Goal: Obtain resource: Obtain resource

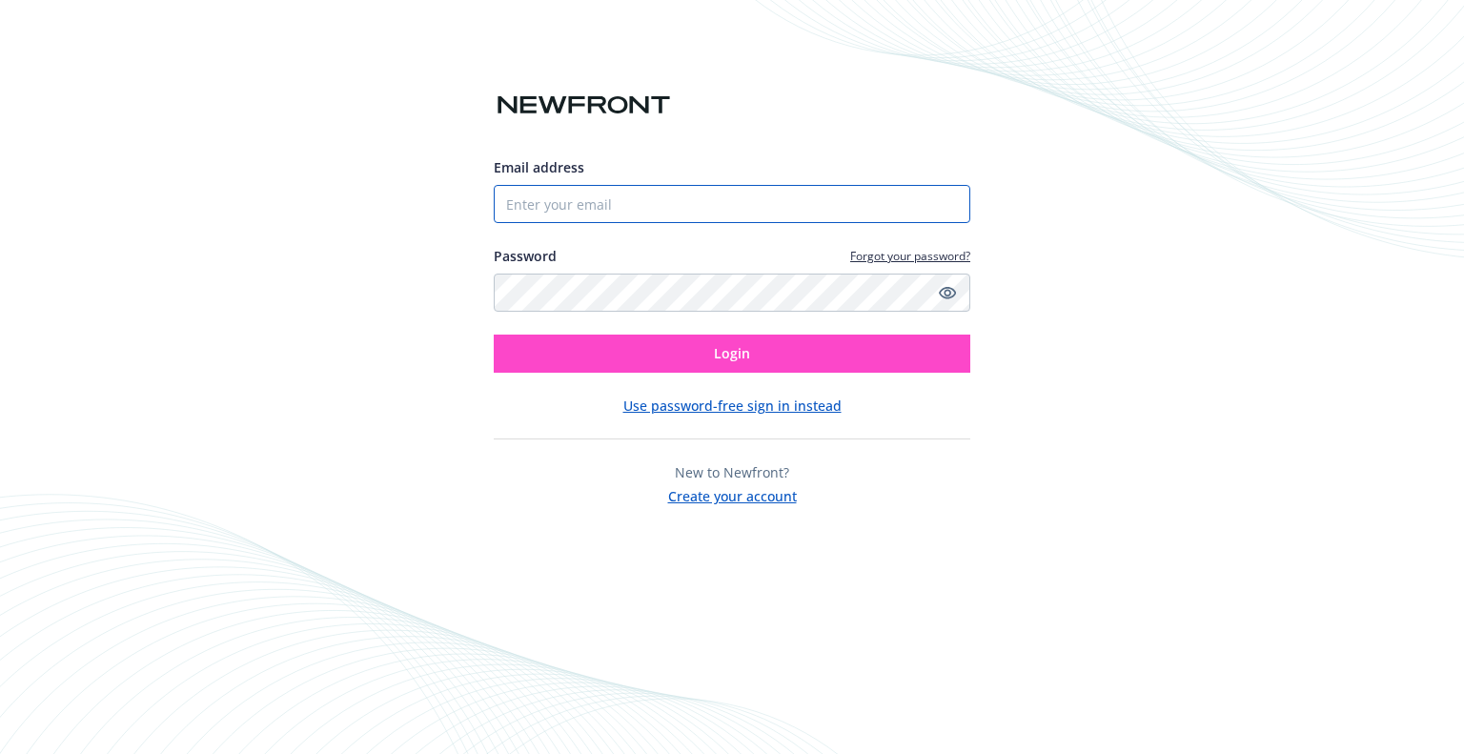
type input "[EMAIL_ADDRESS][PERSON_NAME][DOMAIN_NAME]"
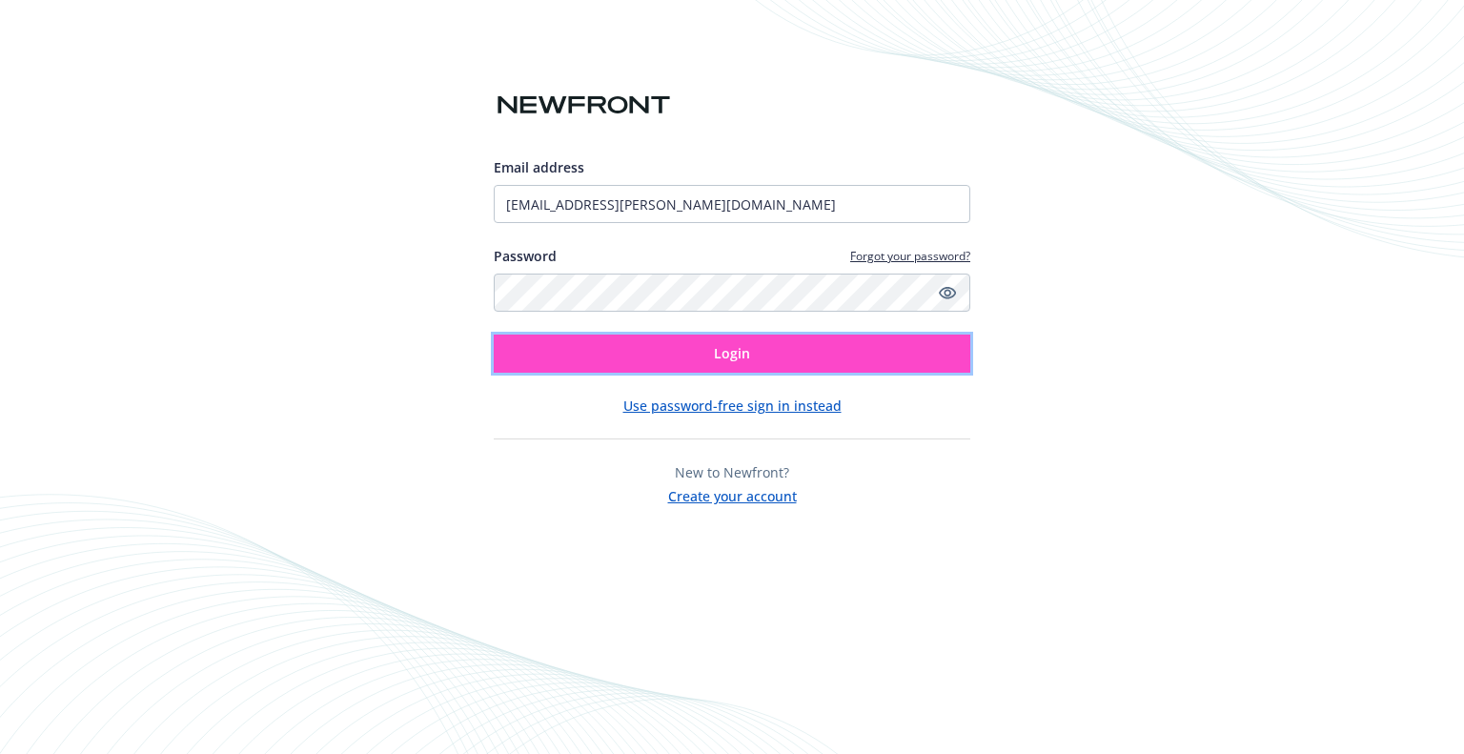
click at [822, 354] on button "Login" at bounding box center [732, 354] width 477 height 38
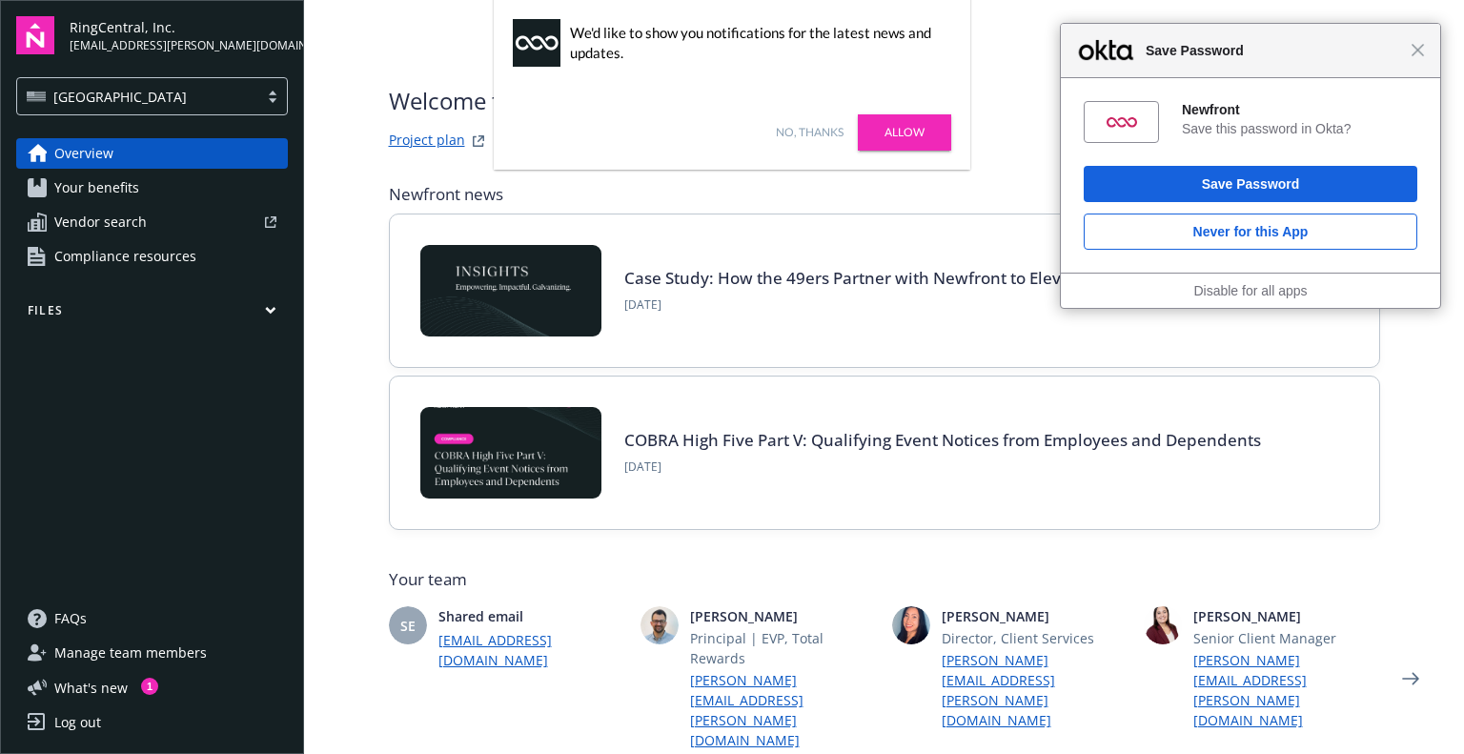
click at [1410, 52] on span "Save Password" at bounding box center [1273, 50] width 275 height 23
click at [122, 310] on button "Files" at bounding box center [152, 314] width 272 height 24
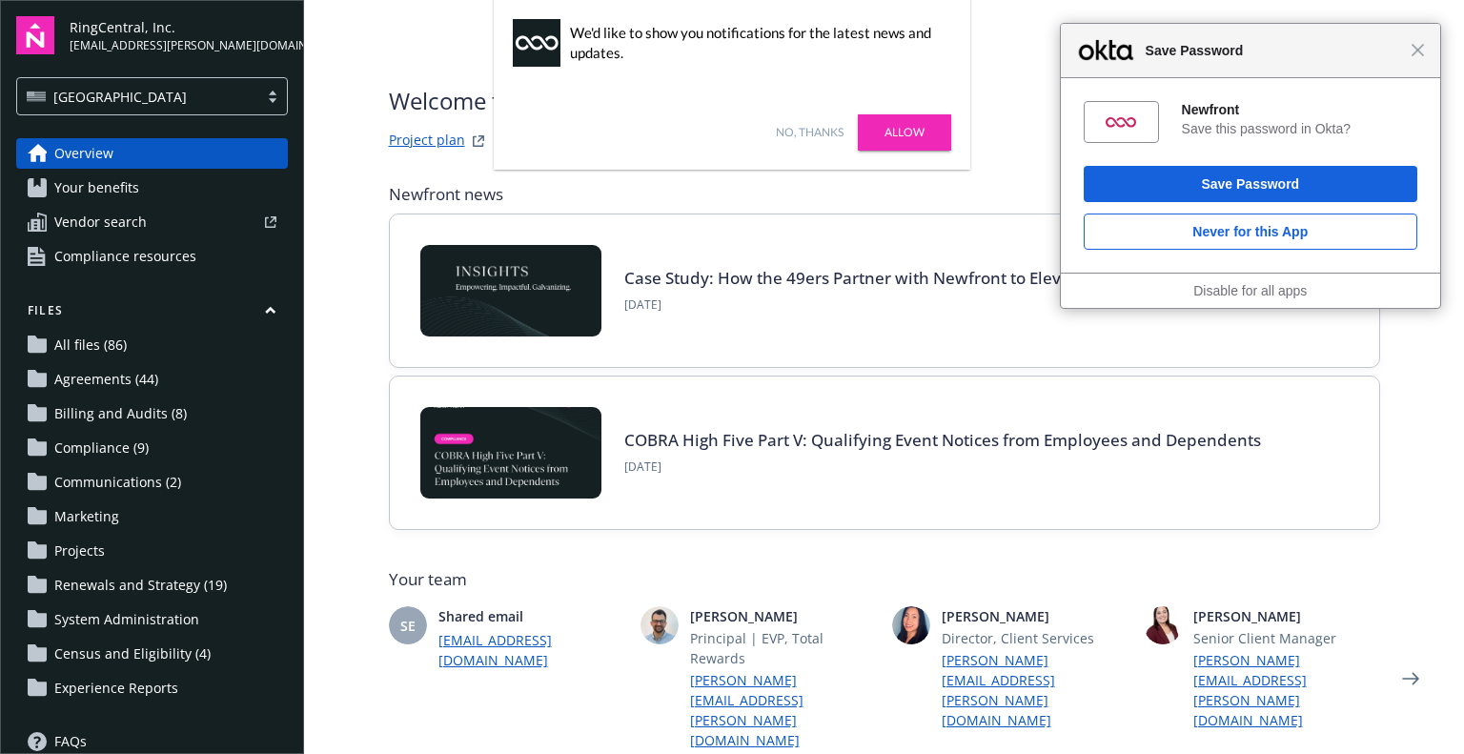
click at [129, 579] on span "Renewals and Strategy (19)" at bounding box center [140, 585] width 173 height 31
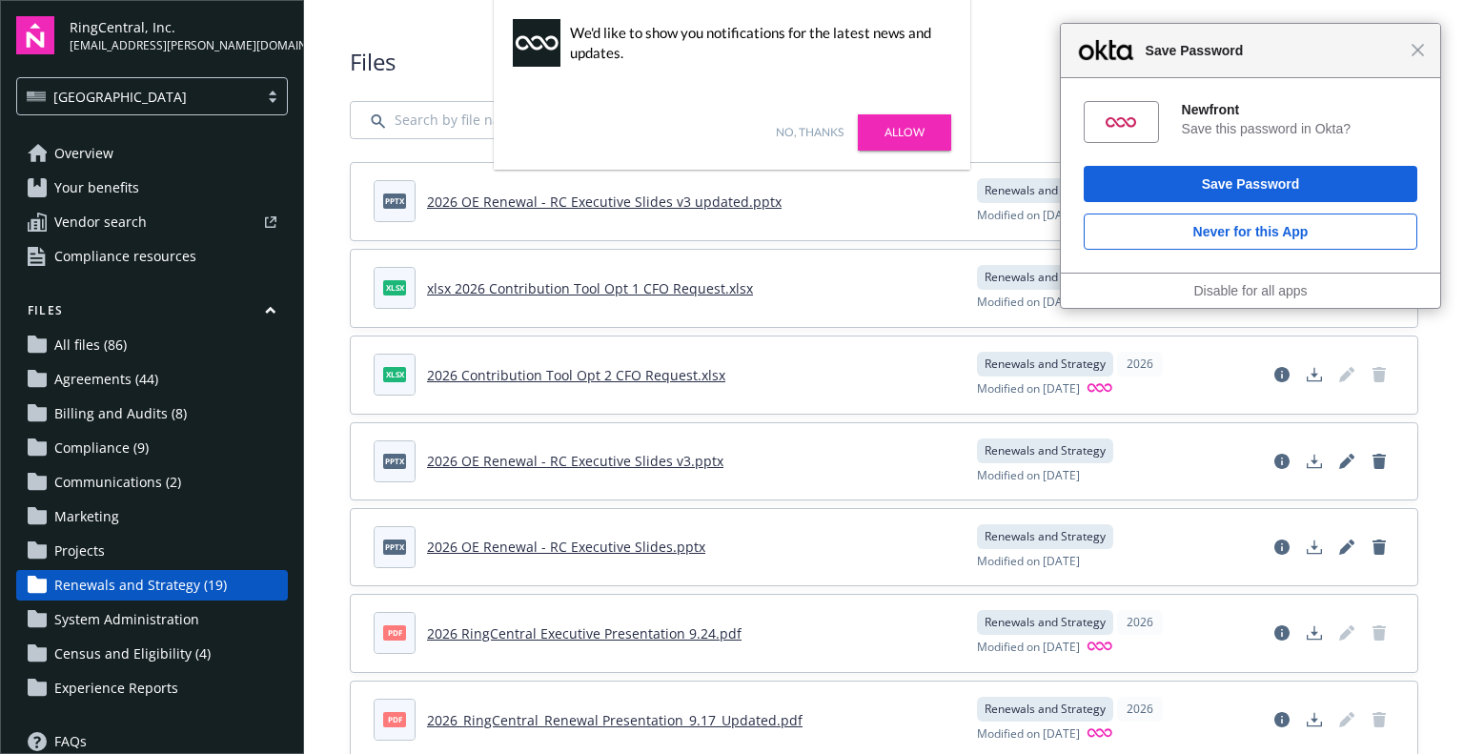
click at [1427, 52] on div "Close Save Password" at bounding box center [1251, 51] width 380 height 54
click at [1418, 54] on span "Close" at bounding box center [1418, 50] width 14 height 14
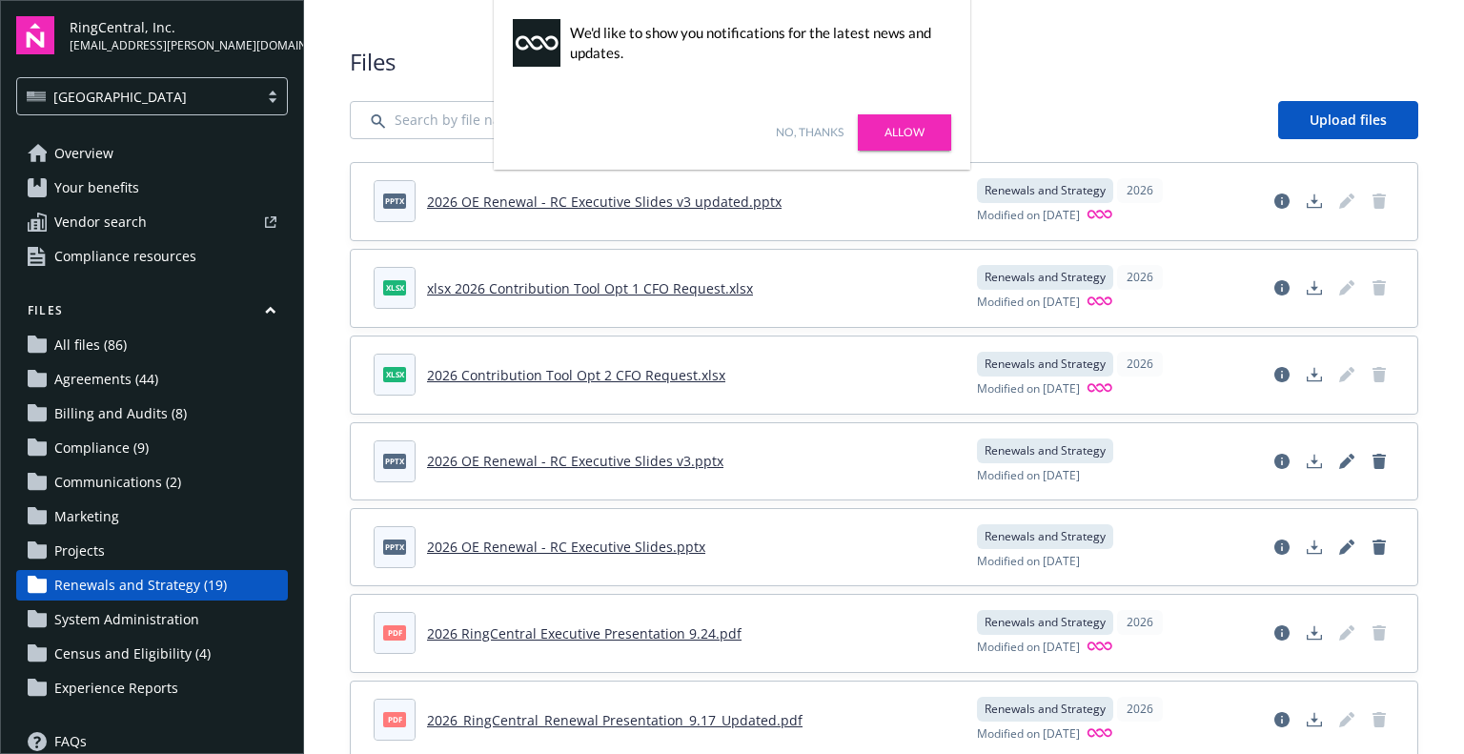
click at [793, 127] on link "No, thanks" at bounding box center [810, 132] width 68 height 17
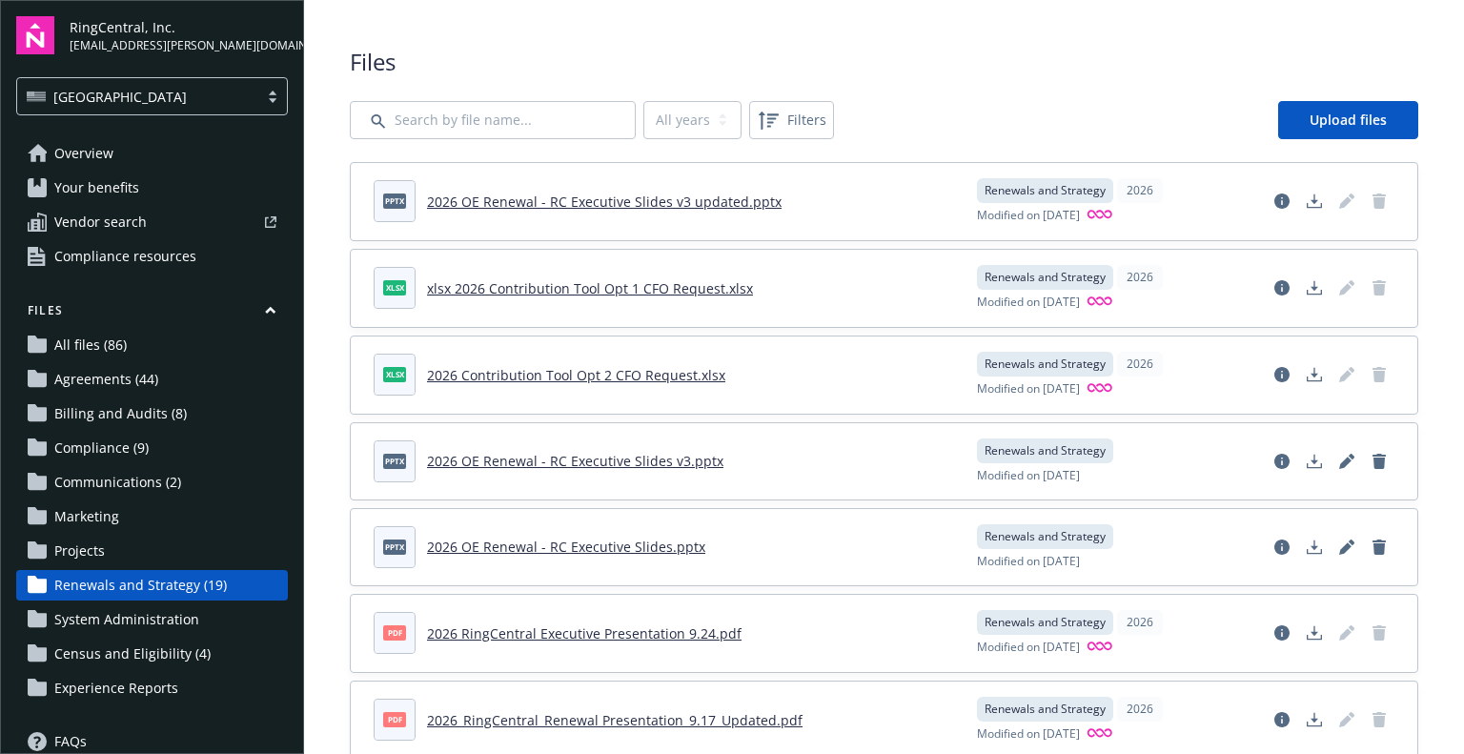
click at [173, 489] on span "Communications (2)" at bounding box center [117, 482] width 127 height 31
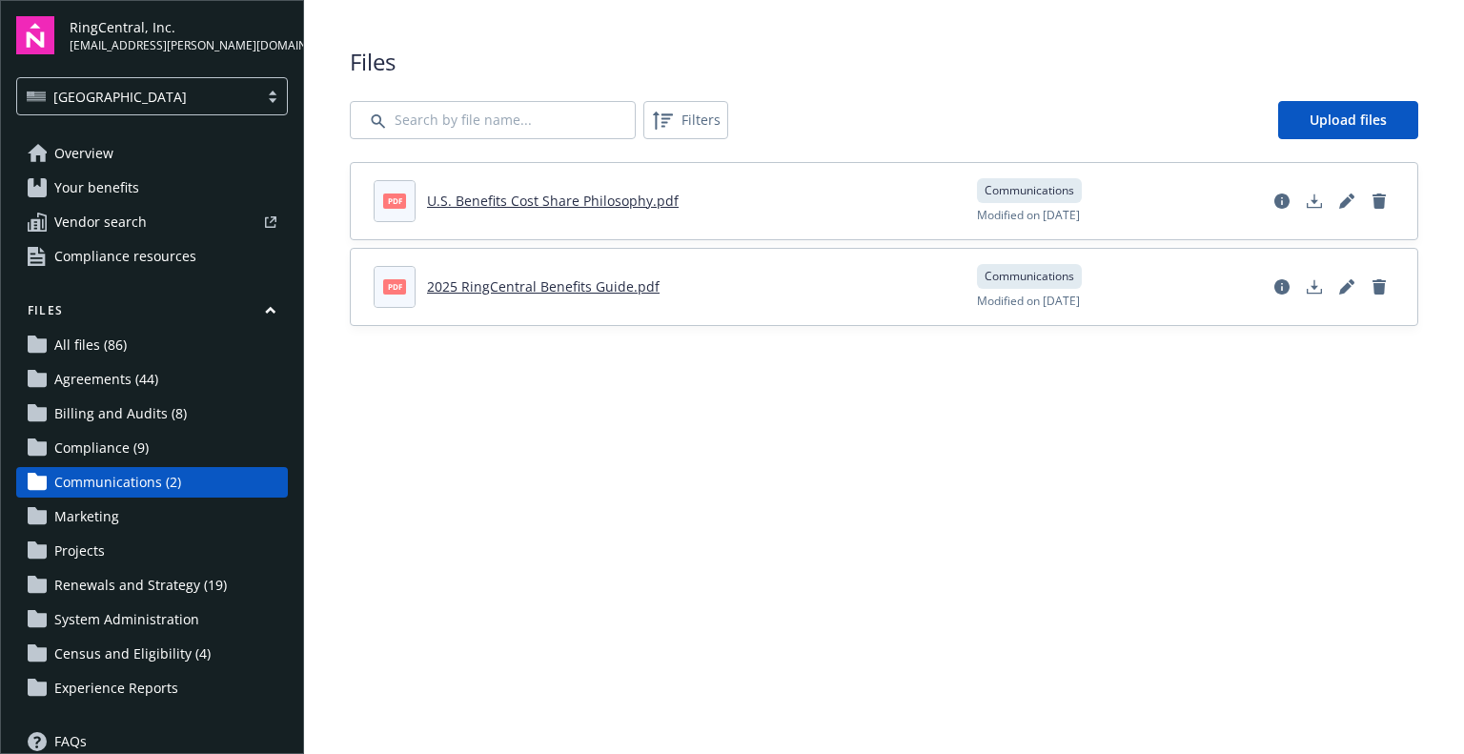
click at [86, 340] on span "All files (86)" at bounding box center [90, 345] width 72 height 31
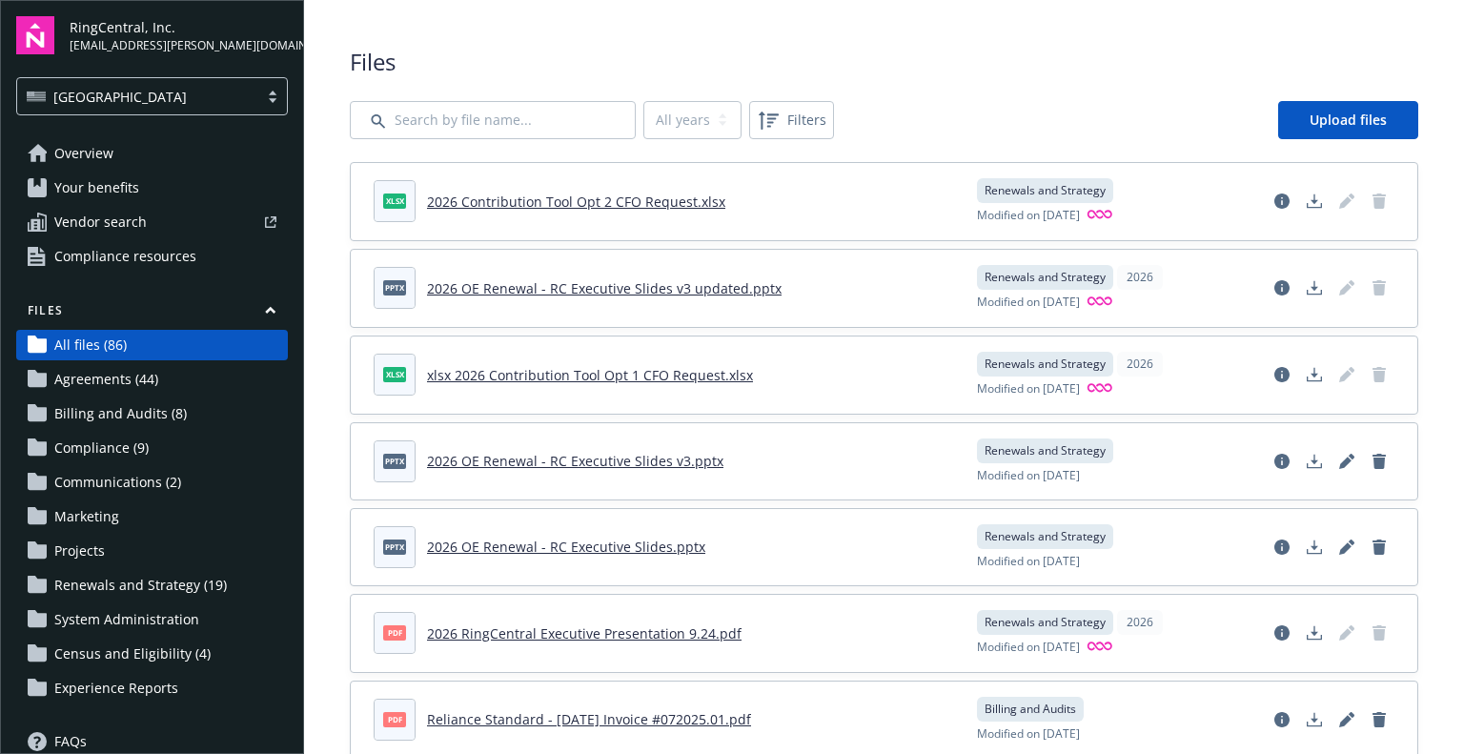
click at [110, 376] on span "Agreements (44)" at bounding box center [106, 379] width 104 height 31
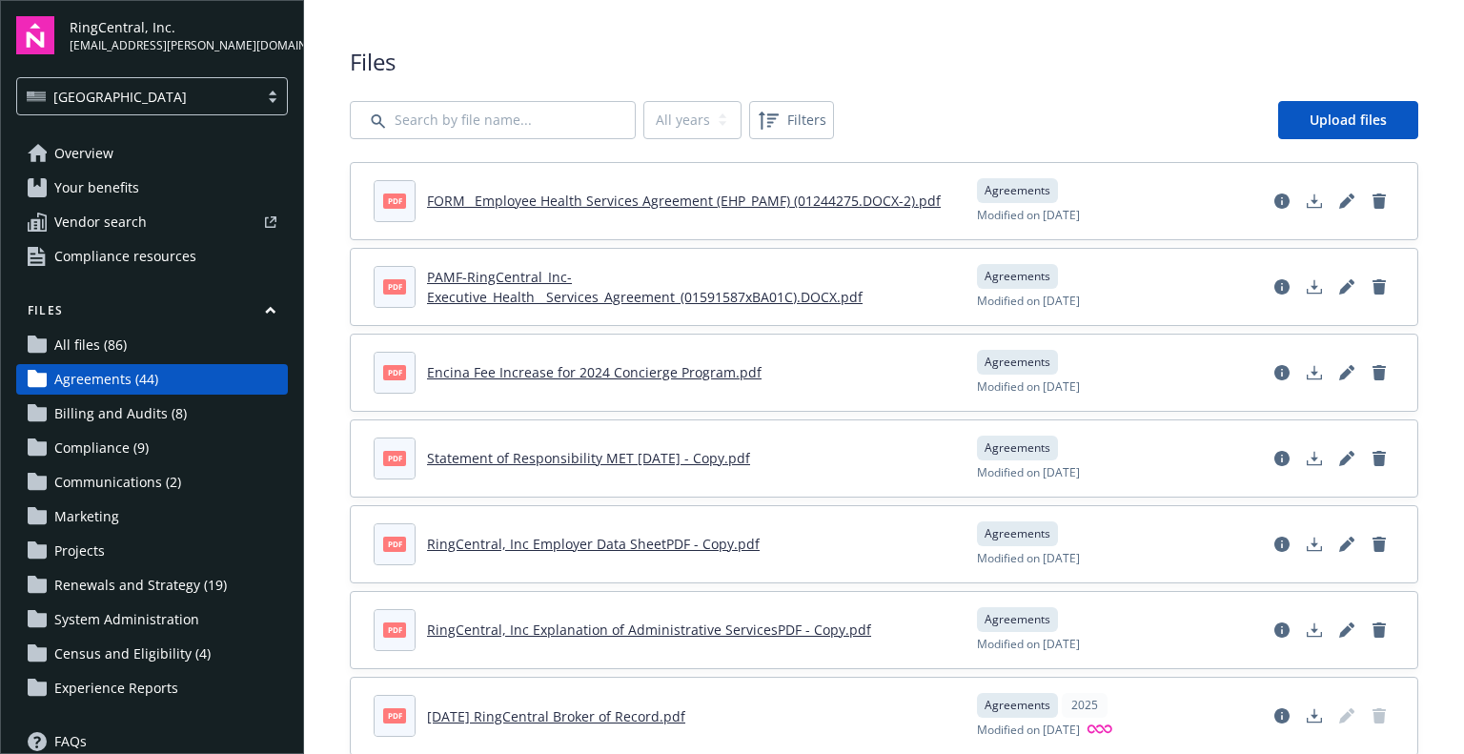
click at [97, 412] on span "Billing and Audits (8)" at bounding box center [120, 413] width 132 height 31
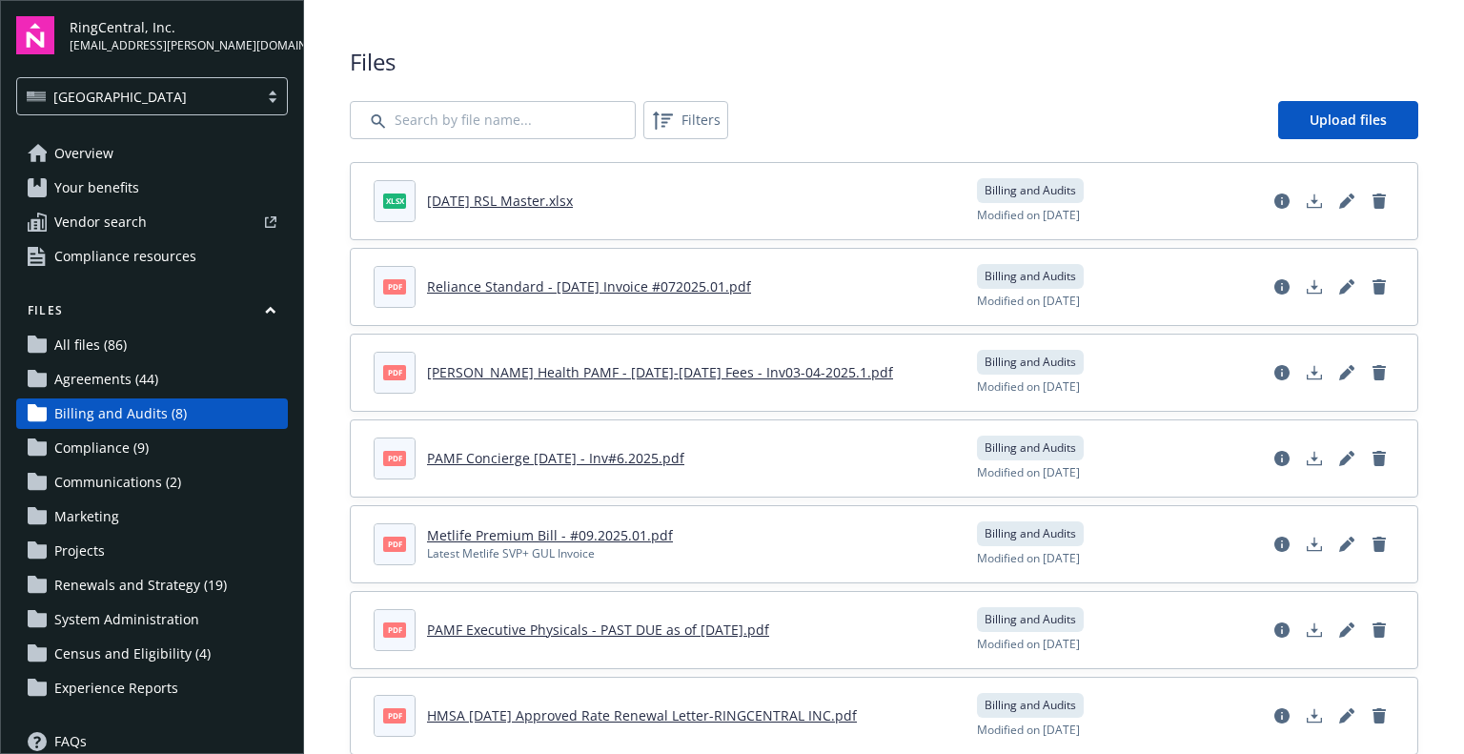
click at [93, 446] on span "Compliance (9)" at bounding box center [101, 448] width 94 height 31
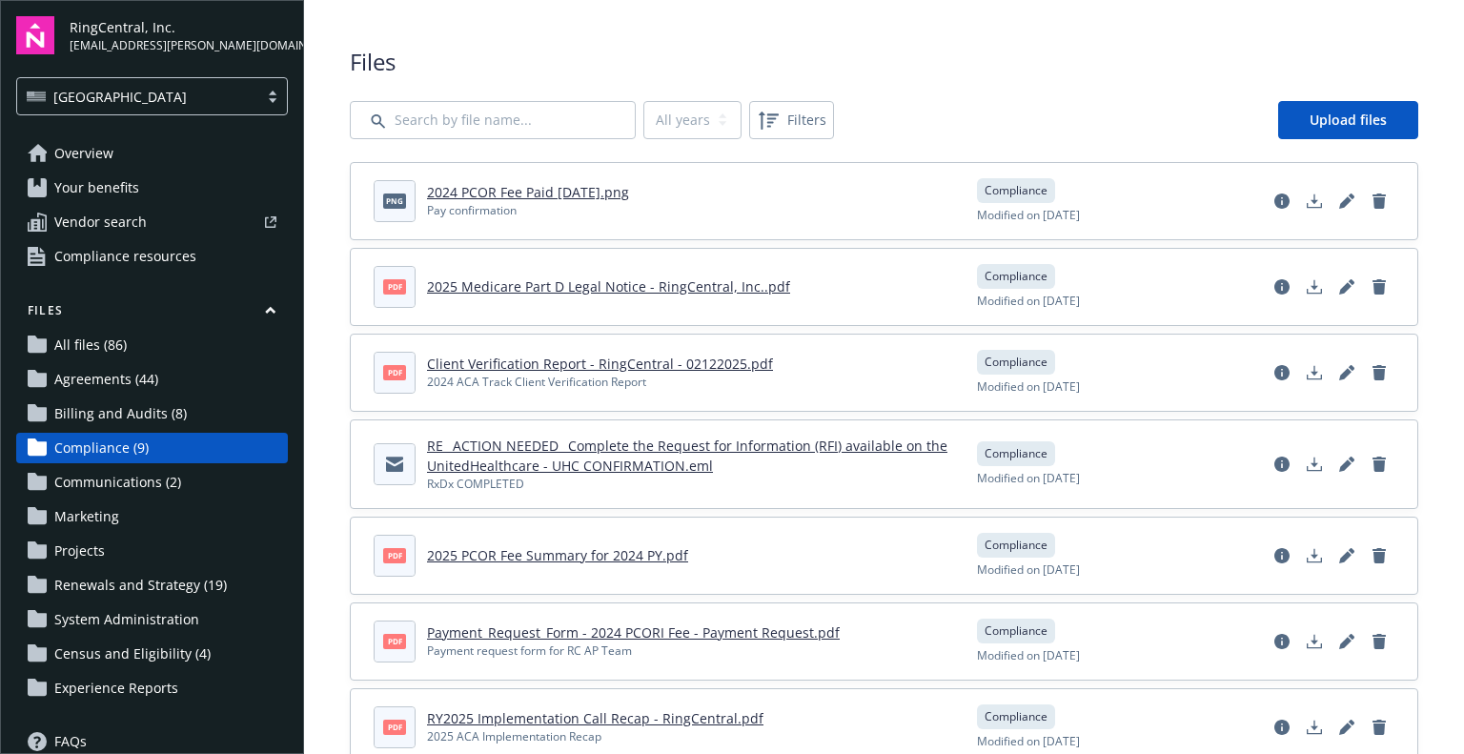
click at [93, 482] on span "Communications (2)" at bounding box center [117, 482] width 127 height 31
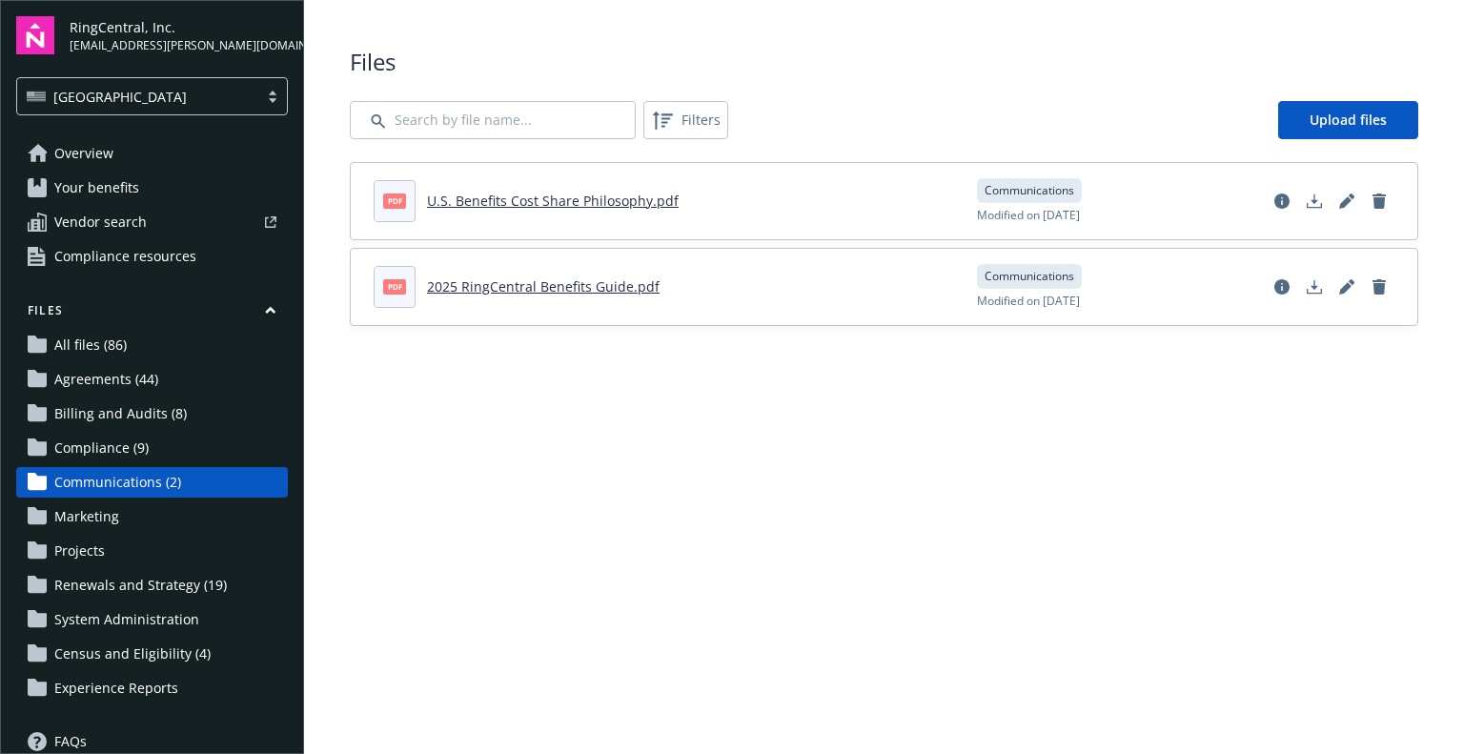
click at [95, 515] on span "Marketing" at bounding box center [86, 516] width 65 height 31
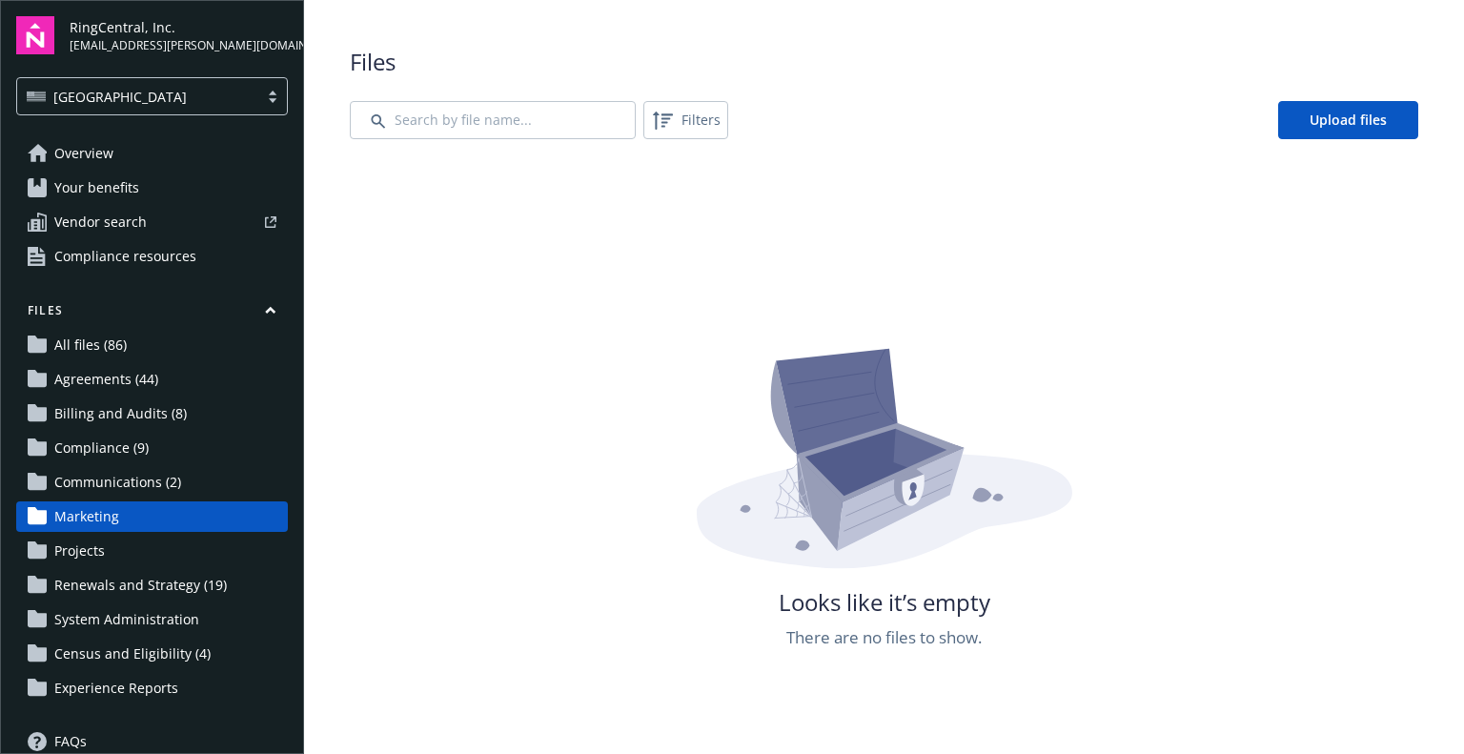
click at [85, 552] on span "Projects" at bounding box center [79, 551] width 51 height 31
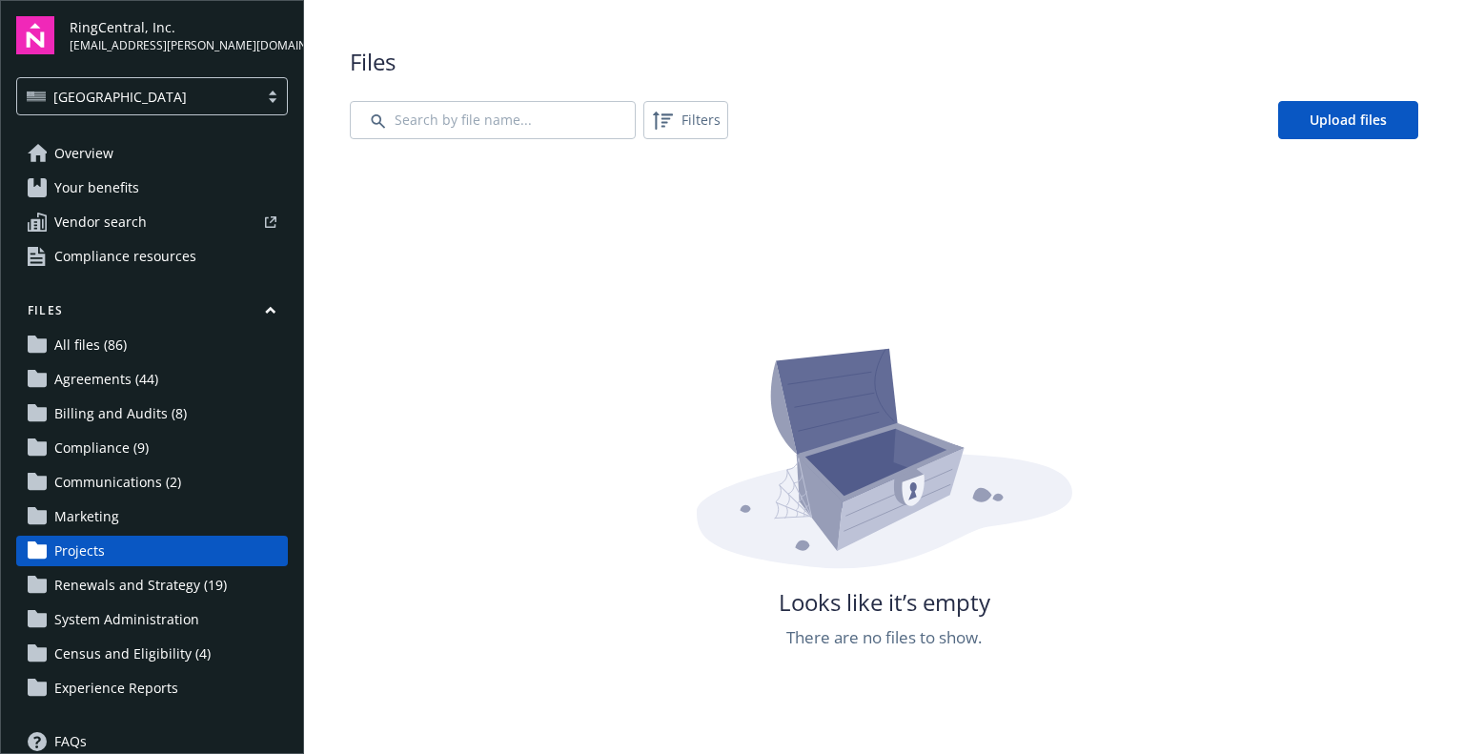
click at [115, 588] on span "Renewals and Strategy (19)" at bounding box center [140, 585] width 173 height 31
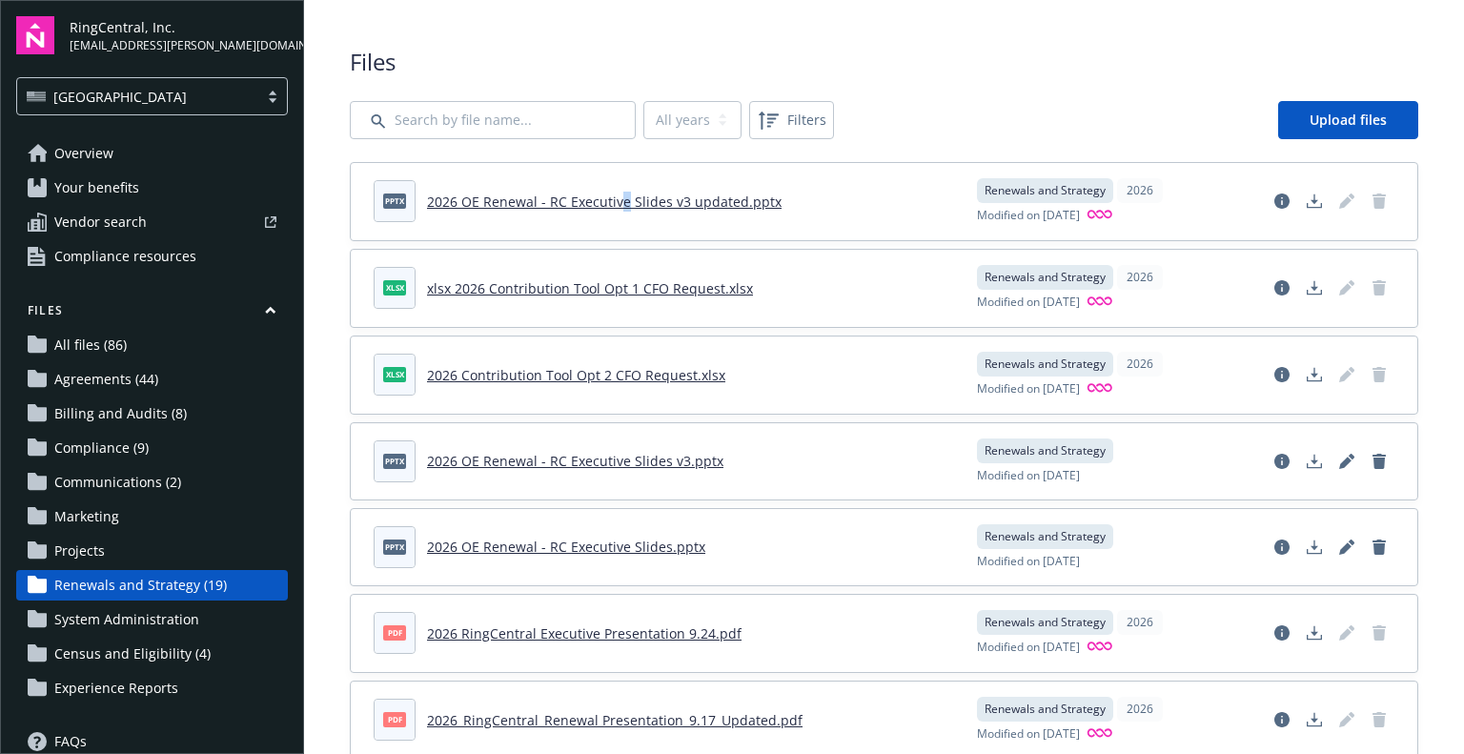
click at [613, 196] on link "2026 OE Renewal - RC Executive Slides v3 updated.pptx" at bounding box center [604, 202] width 355 height 18
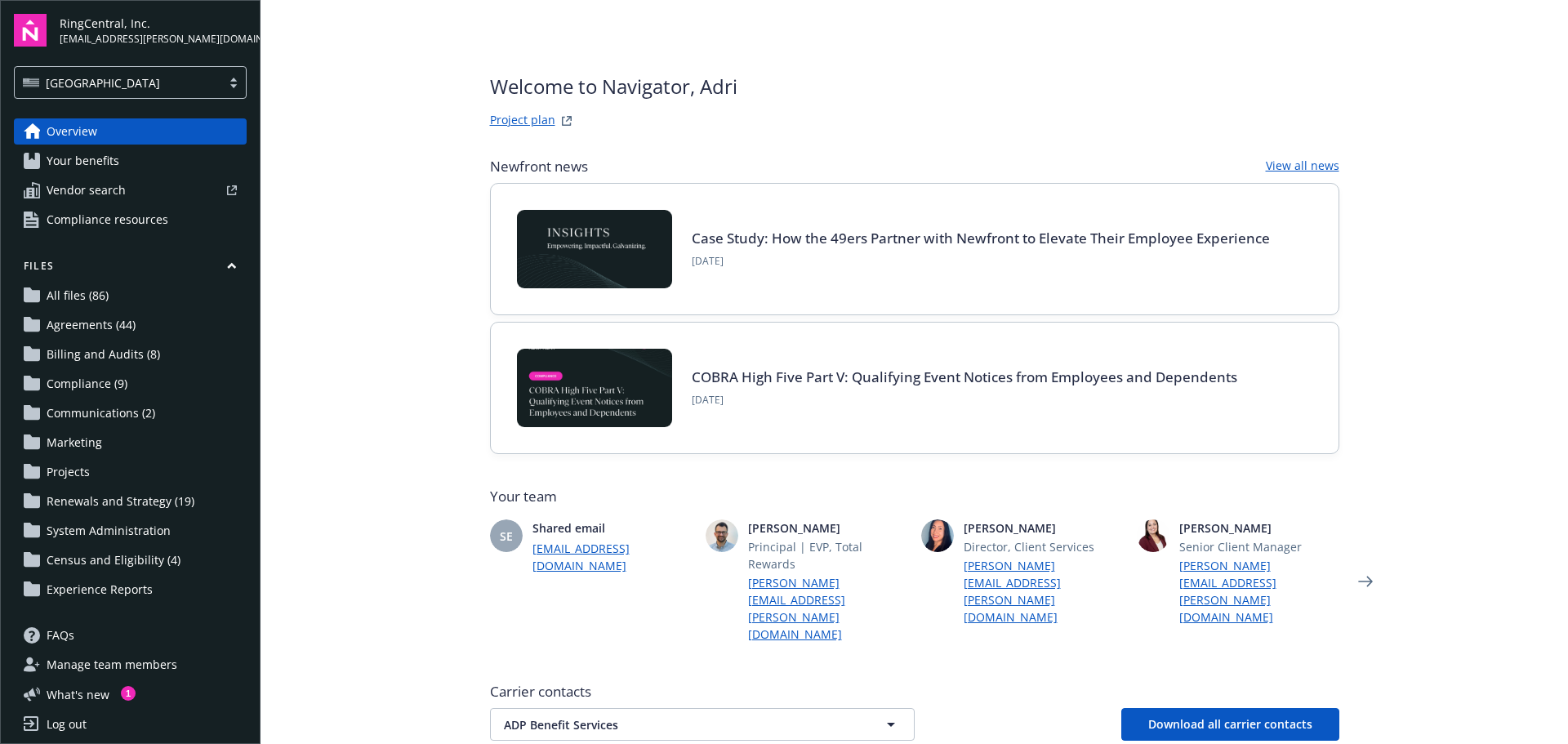
click at [88, 493] on span "Renewals and Strategy (19)" at bounding box center [120, 501] width 148 height 27
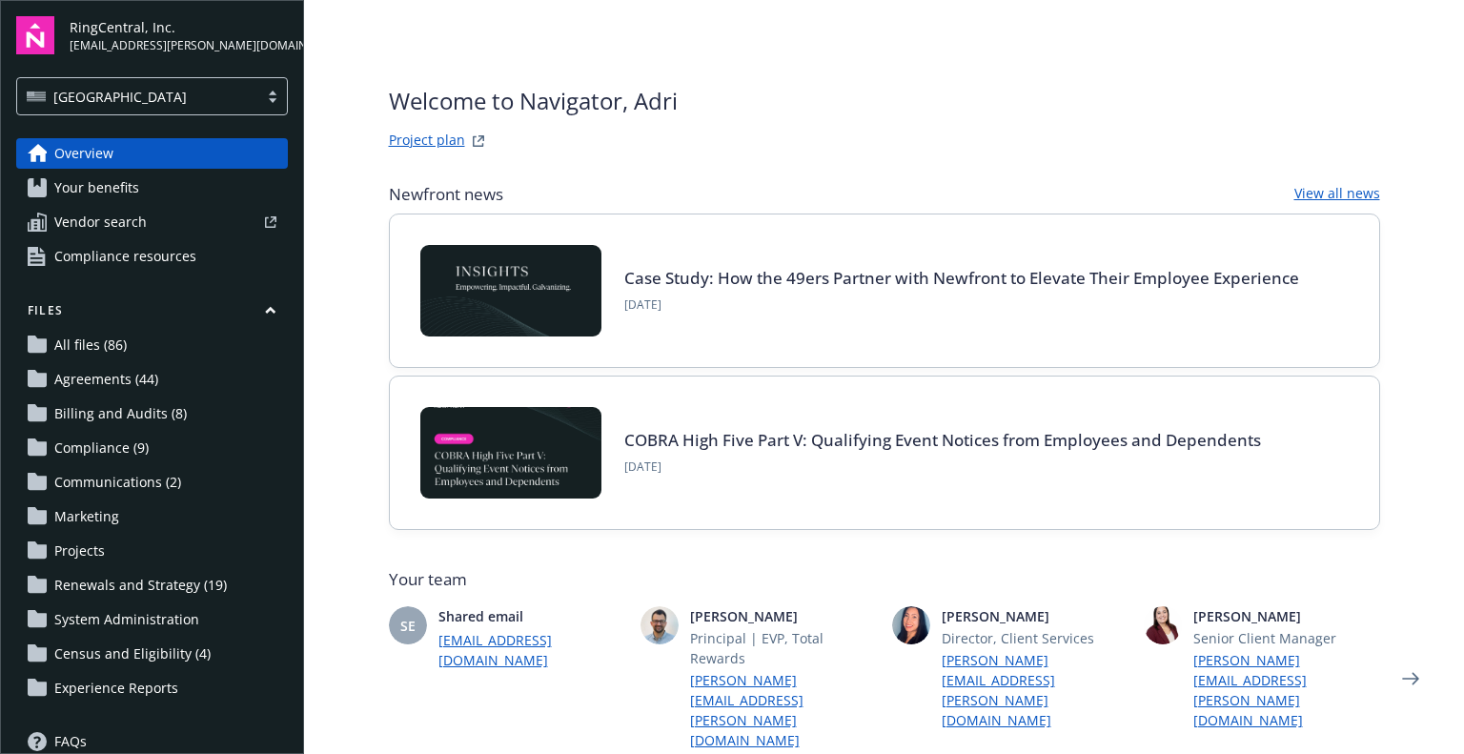
click at [142, 583] on span "Renewals and Strategy (19)" at bounding box center [140, 585] width 173 height 31
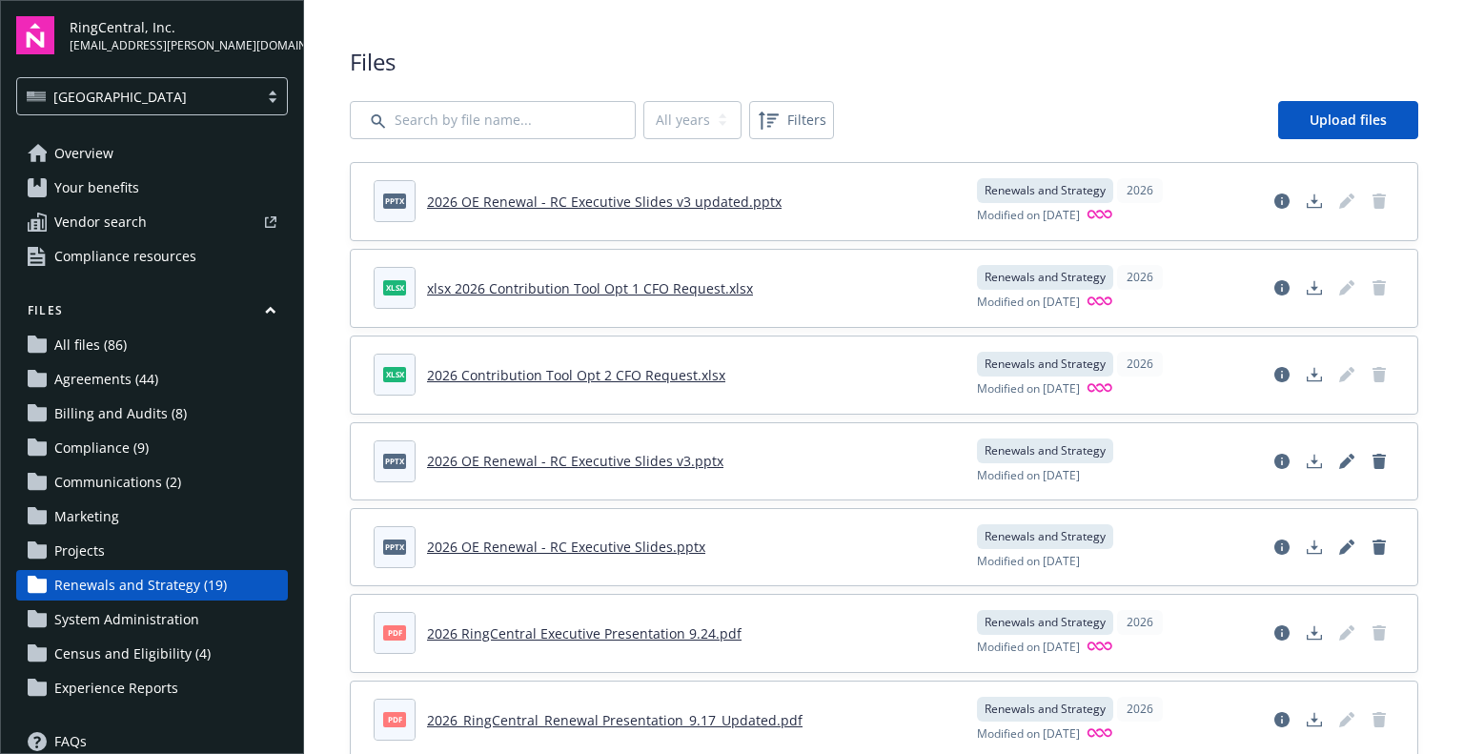
click at [717, 206] on link "2026 OE Renewal - RC Executive Slides v3 updated.pptx" at bounding box center [604, 202] width 355 height 18
drag, startPoint x: 1121, startPoint y: 216, endPoint x: 1134, endPoint y: 100, distance: 117.0
click at [437, 137] on input "Search by file name..." at bounding box center [493, 120] width 286 height 38
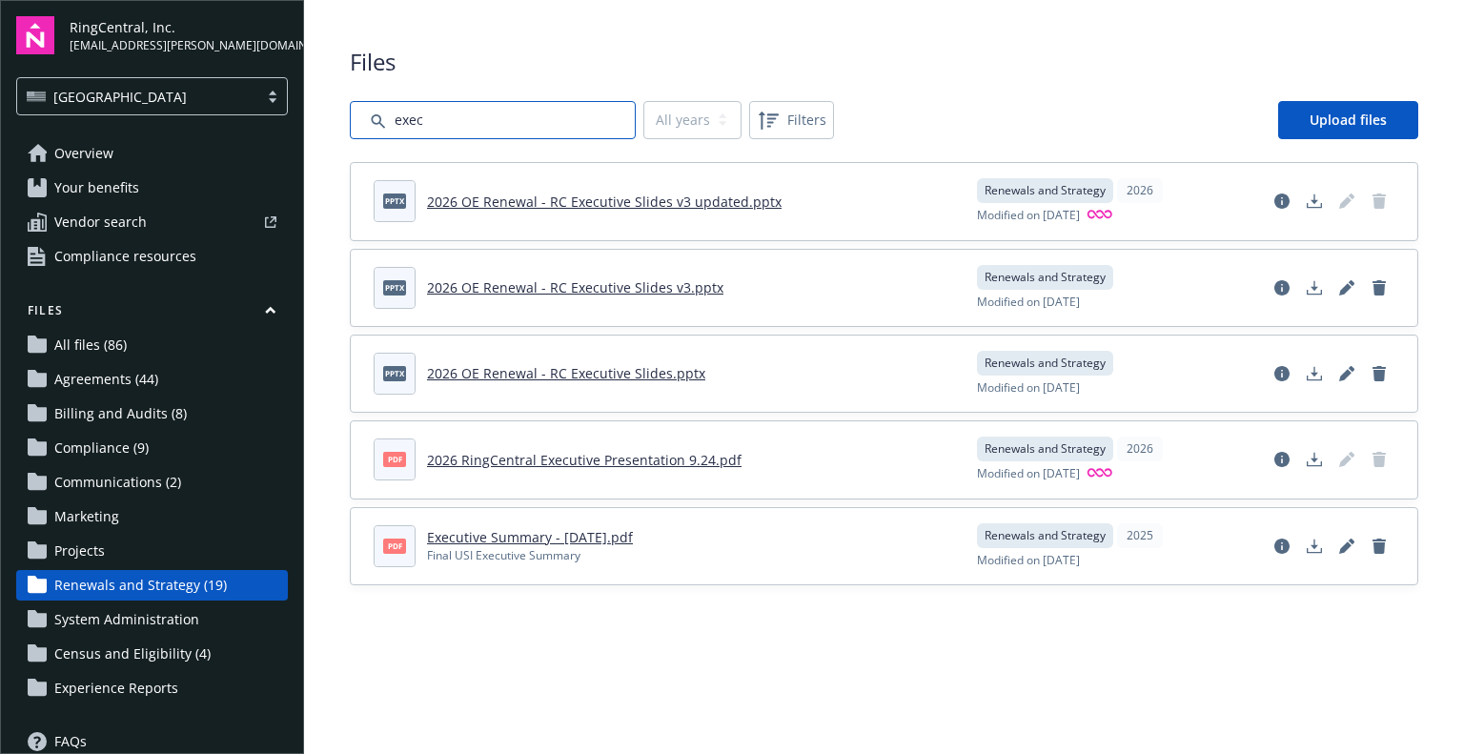
type input "exec"
click at [906, 79] on div "Files All years 2026 2025 Filters Upload files pptx 2026 OE Renewal - RC Execut…" at bounding box center [884, 315] width 1068 height 539
click at [504, 659] on main "Upload progress Files All years 2026 2025 Filters Upload files pptx 2026 OE Ren…" at bounding box center [884, 377] width 1160 height 754
click at [530, 643] on main "Upload progress Files All years 2026 2025 Filters Upload files pptx 2026 OE Ren…" at bounding box center [884, 377] width 1160 height 754
click at [685, 660] on main "Upload progress Files All years 2026 2025 Filters Upload files pptx 2026 OE Ren…" at bounding box center [884, 377] width 1160 height 754
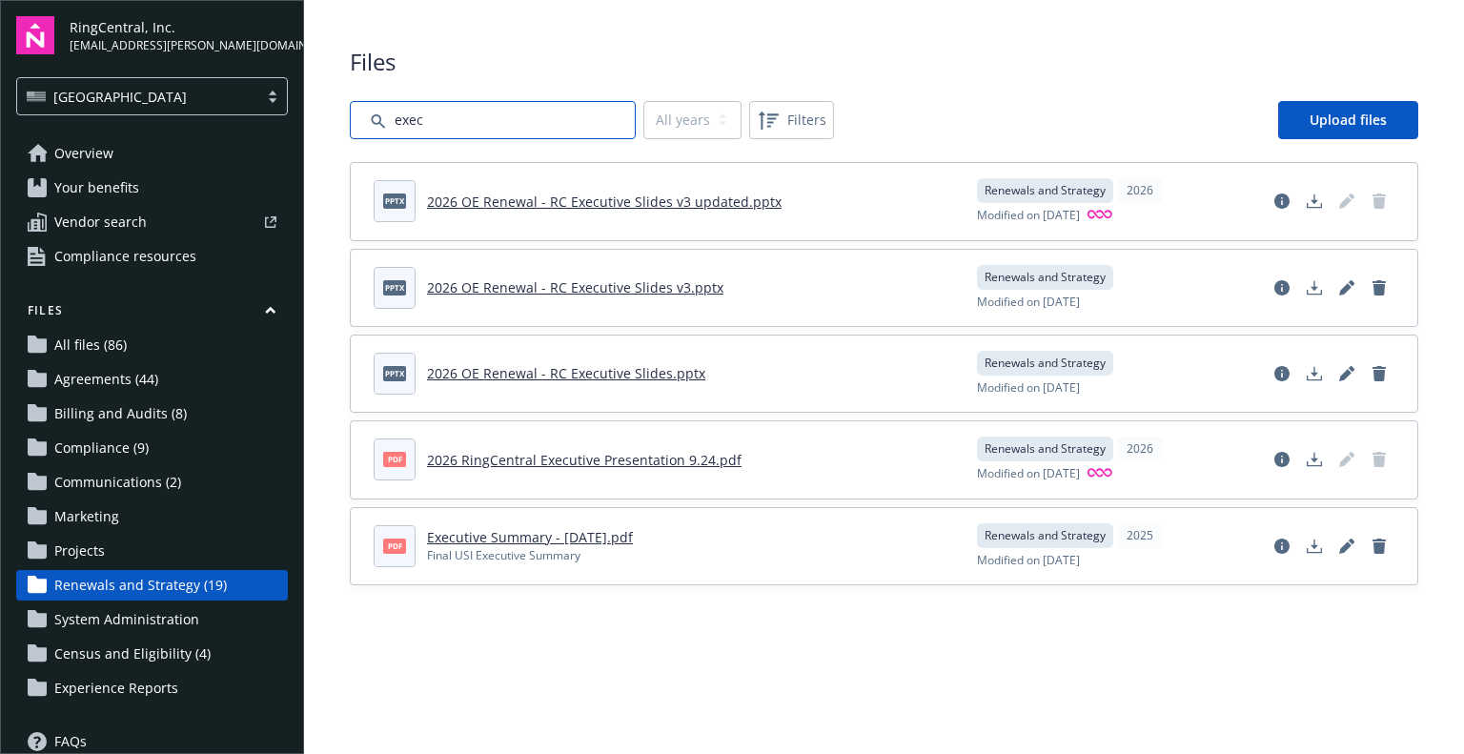
drag, startPoint x: 475, startPoint y: 120, endPoint x: 180, endPoint y: 72, distance: 298.3
click at [374, 106] on input "Search by file name..." at bounding box center [493, 120] width 286 height 38
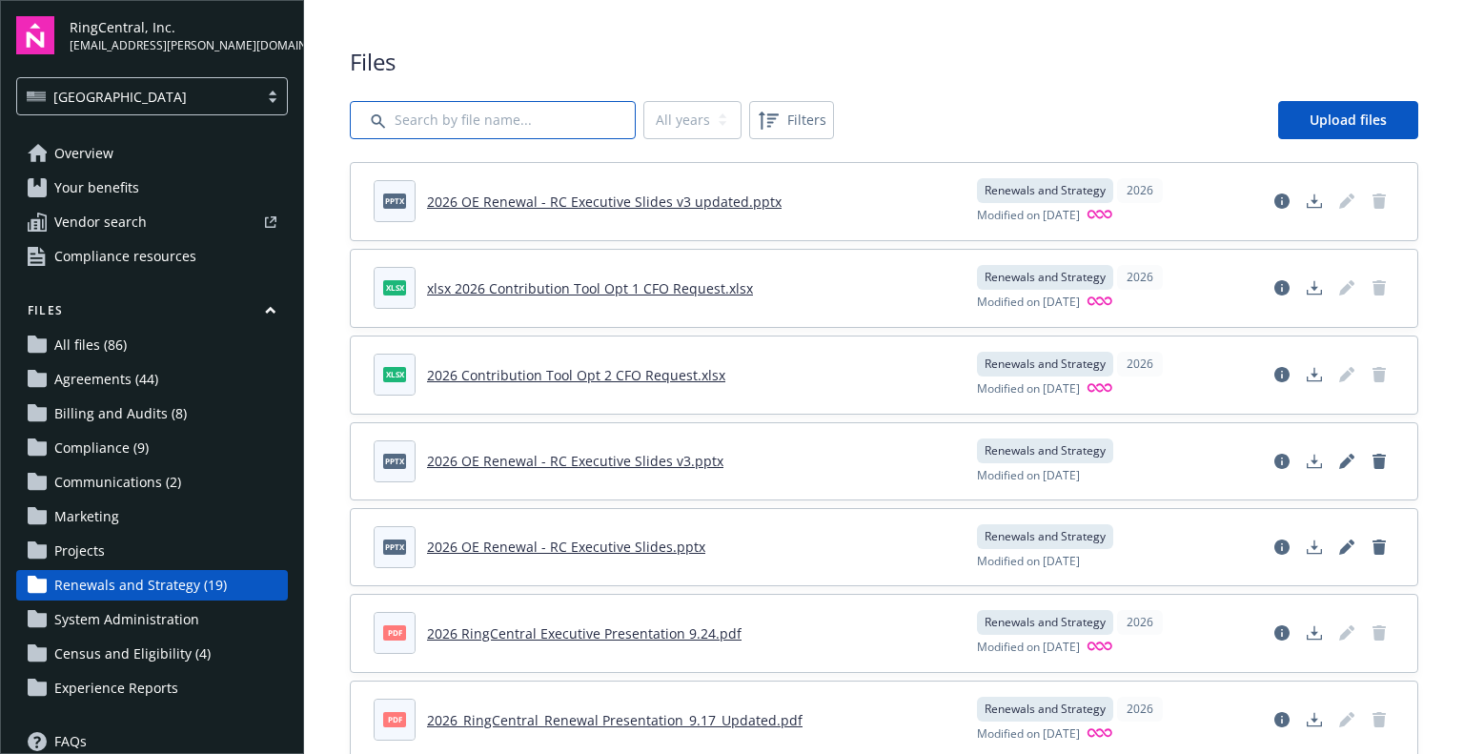
click at [439, 102] on input "Search by file name..." at bounding box center [493, 120] width 286 height 38
type input "exe"
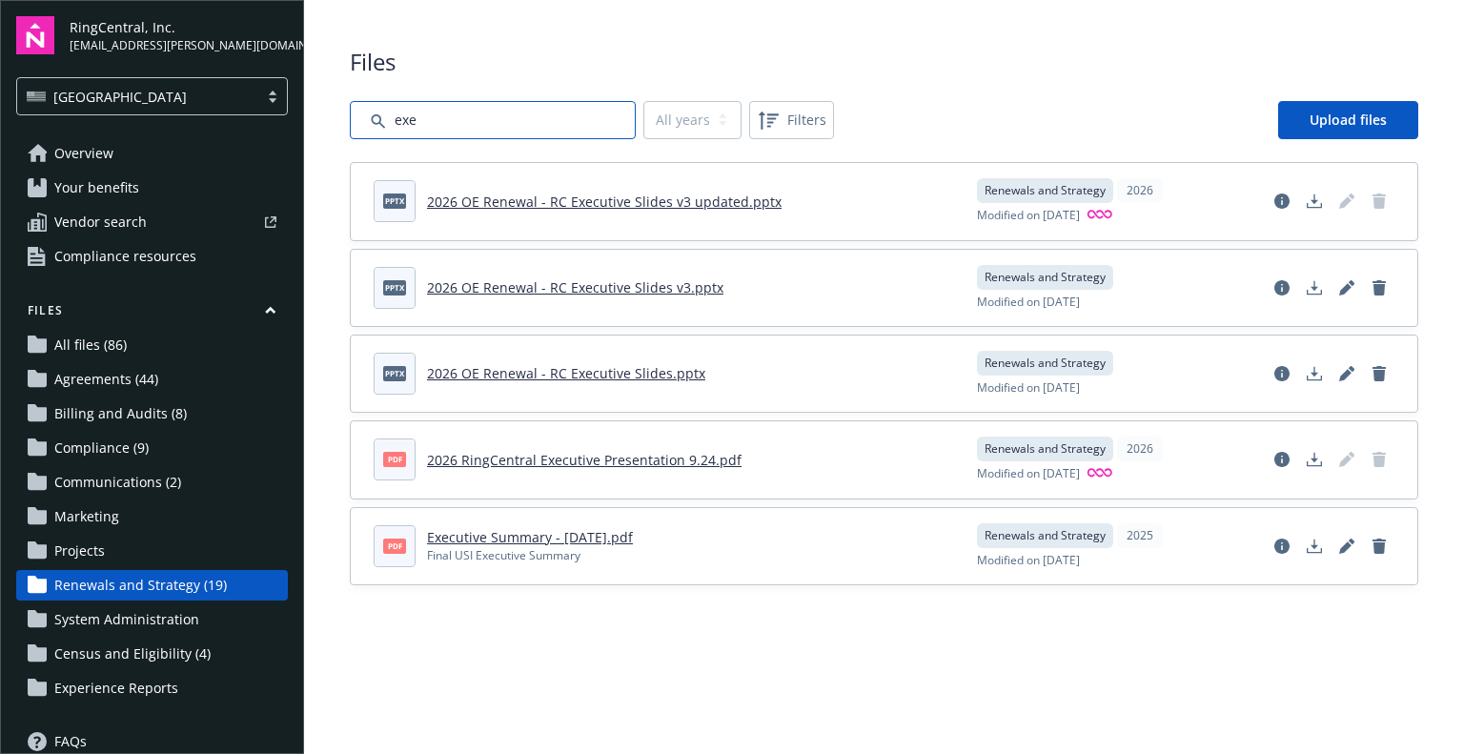
click at [440, 102] on input "Search by file name..." at bounding box center [493, 120] width 286 height 38
click at [608, 207] on link "2026 OE Renewal - RC Executive Slides v3 updated.pptx" at bounding box center [604, 202] width 355 height 18
click at [77, 37] on span "[EMAIL_ADDRESS][PERSON_NAME][DOMAIN_NAME]" at bounding box center [179, 45] width 218 height 17
click at [53, 41] on img at bounding box center [35, 35] width 38 height 38
click at [36, 35] on img at bounding box center [35, 35] width 38 height 38
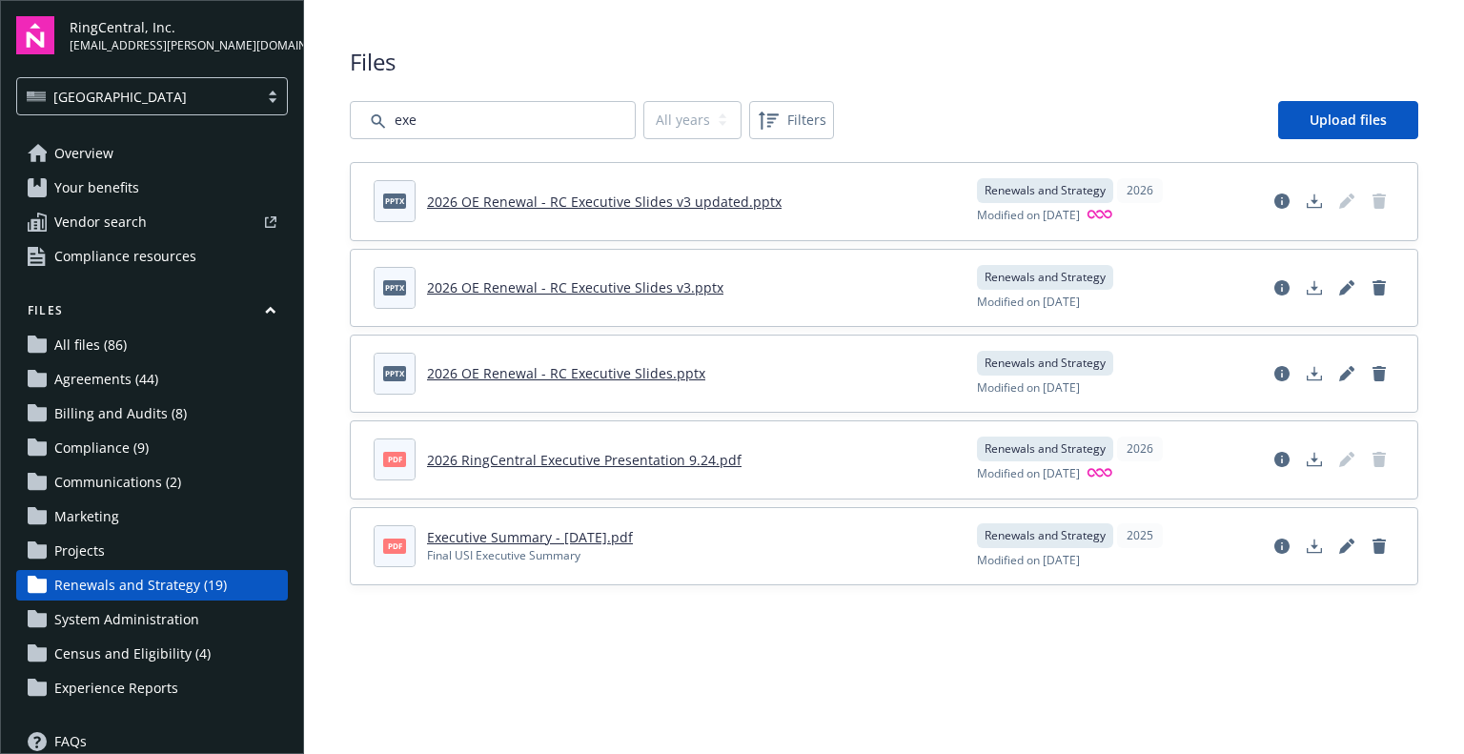
click at [196, 41] on span "[EMAIL_ADDRESS][PERSON_NAME][DOMAIN_NAME]" at bounding box center [179, 45] width 218 height 17
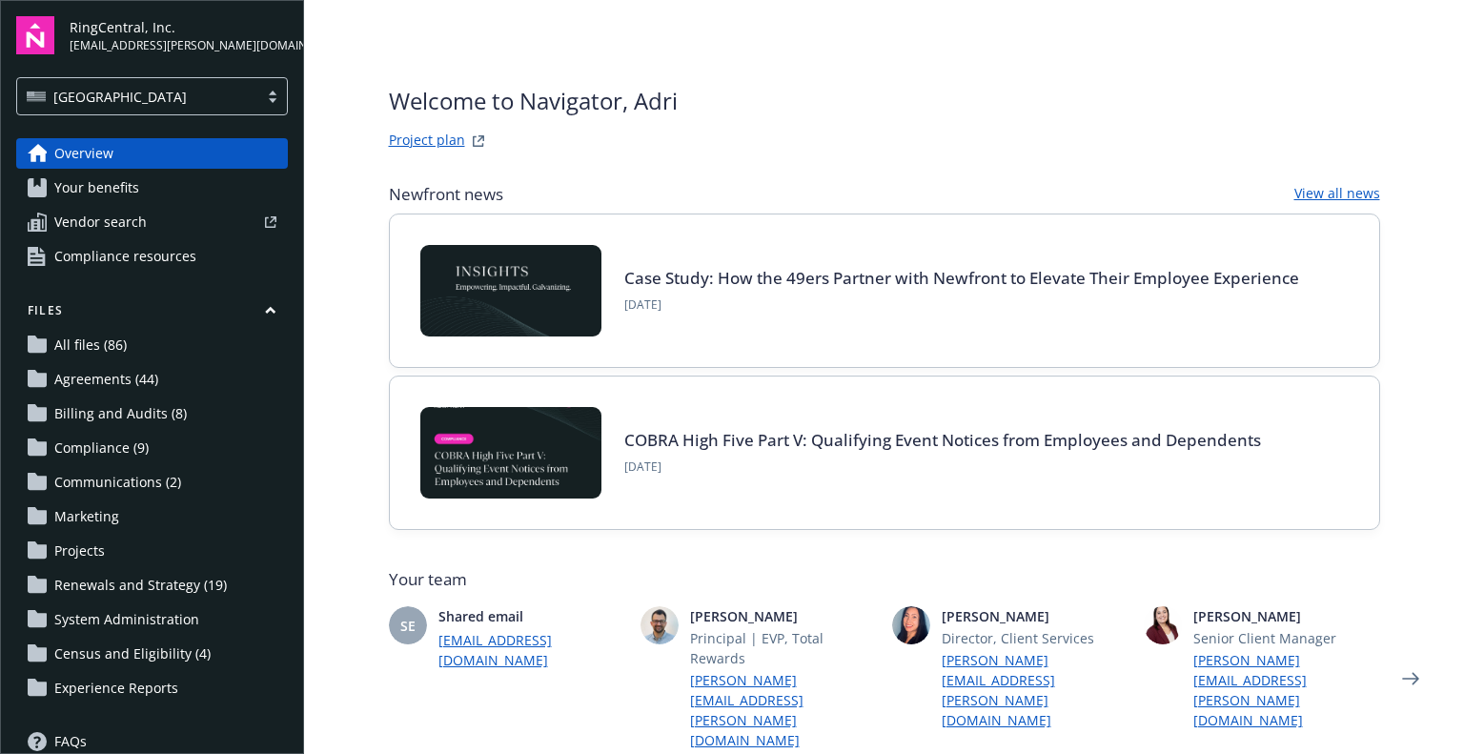
click at [122, 643] on span "Census and Eligibility (4)" at bounding box center [132, 654] width 156 height 31
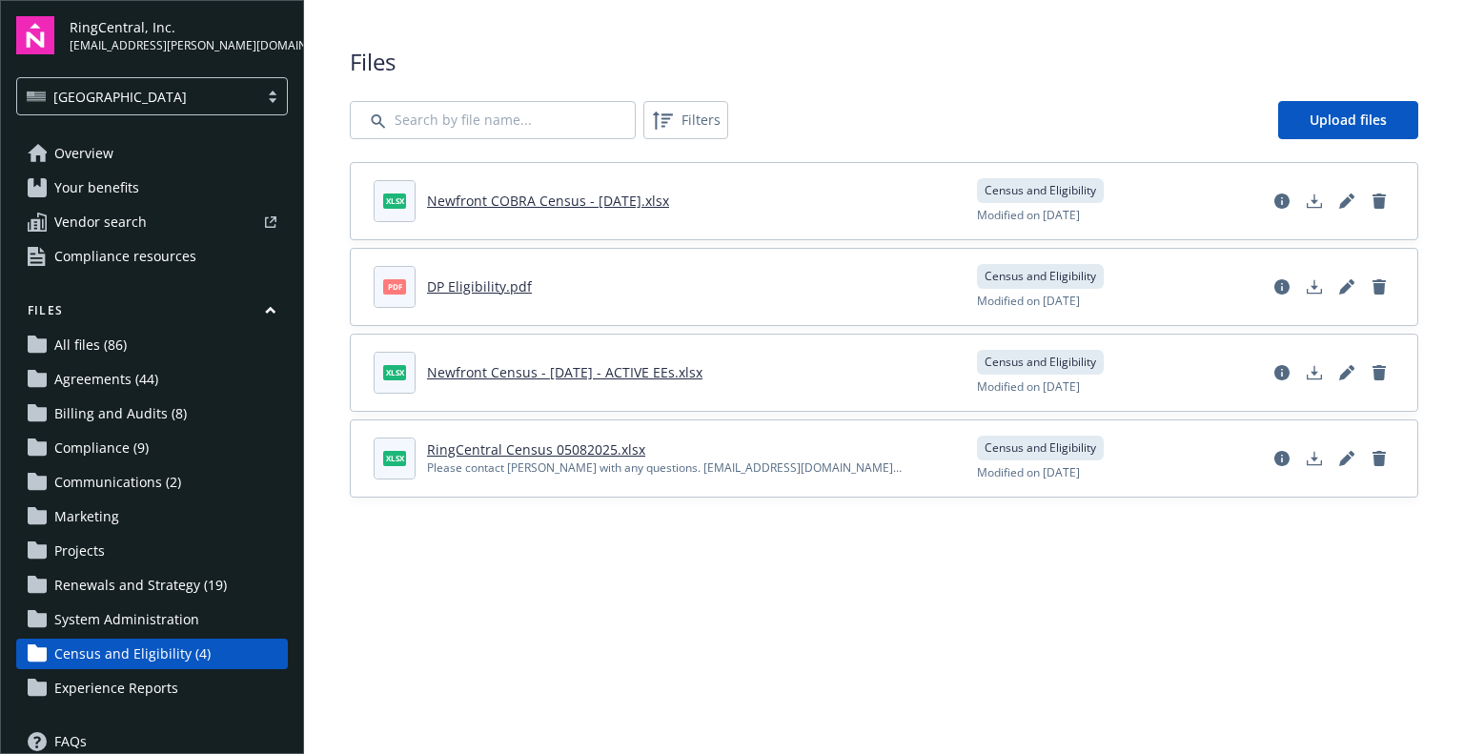
click at [122, 585] on span "Renewals and Strategy (19)" at bounding box center [140, 585] width 173 height 31
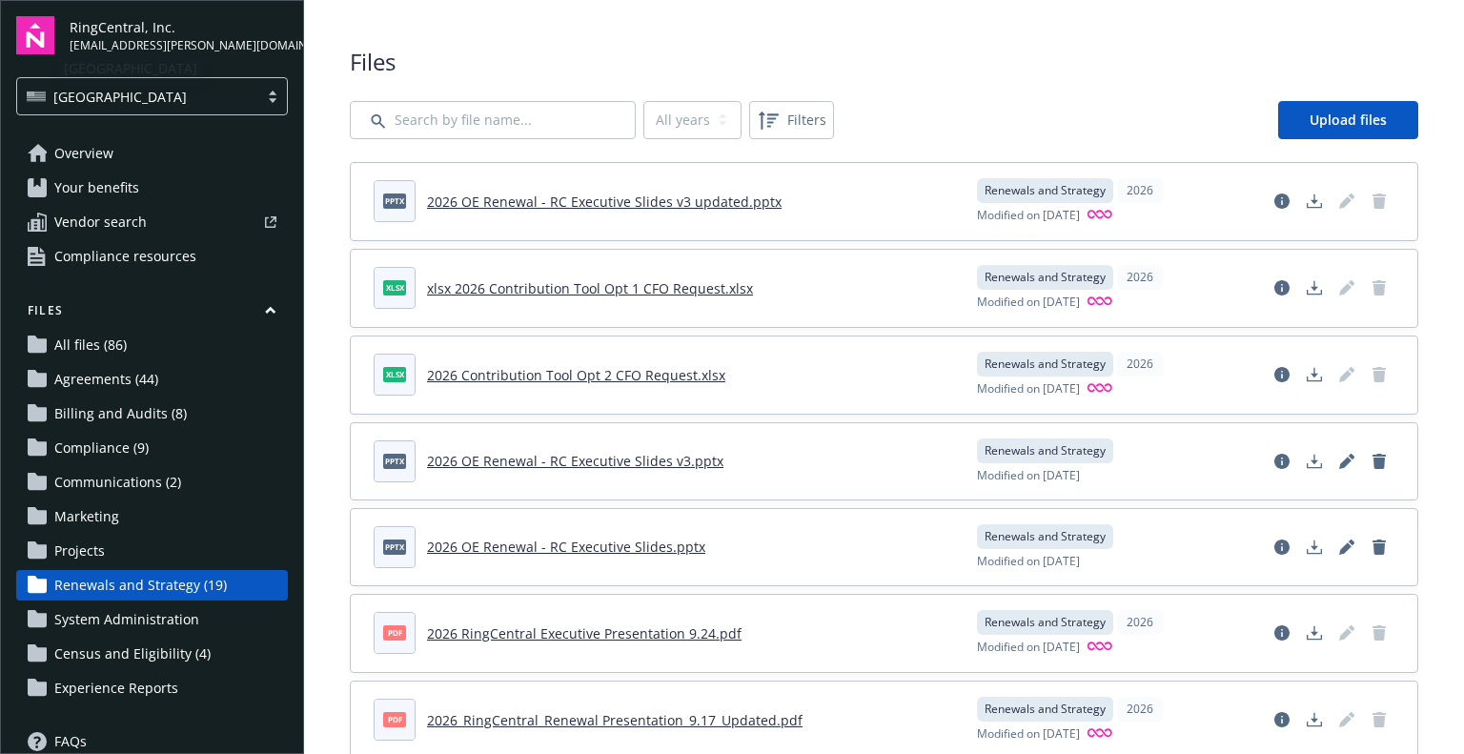
click at [38, 33] on img at bounding box center [35, 35] width 38 height 38
click at [38, 29] on img at bounding box center [35, 35] width 38 height 38
click at [189, 58] on div "RingCentral, Inc. adri.jagoda@ringcentral.com USA" at bounding box center [152, 65] width 272 height 99
click at [177, 45] on span "[EMAIL_ADDRESS][PERSON_NAME][DOMAIN_NAME]" at bounding box center [179, 45] width 218 height 17
click at [95, 33] on span "RingCentral, Inc." at bounding box center [179, 27] width 218 height 20
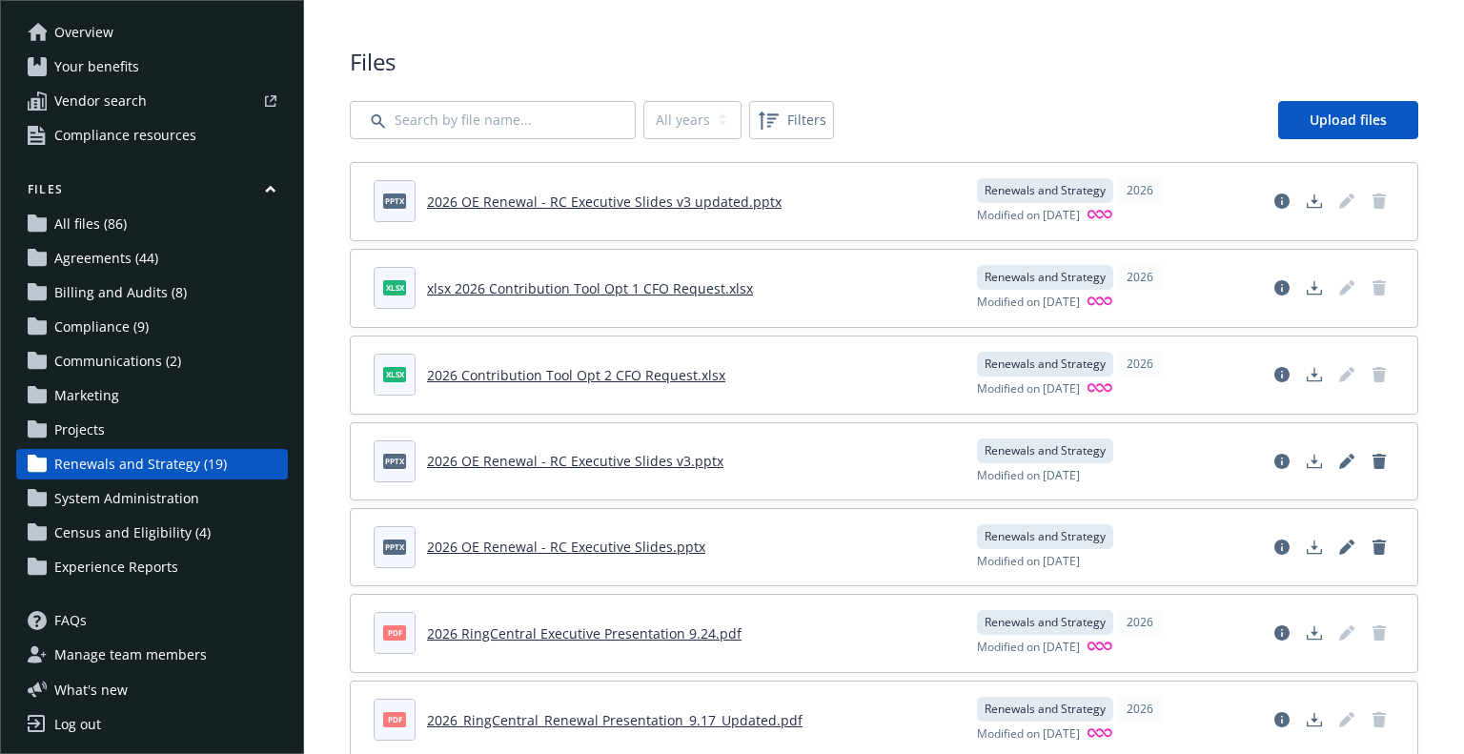
scroll to position [122, 0]
click at [111, 721] on link "Log out" at bounding box center [152, 723] width 272 height 31
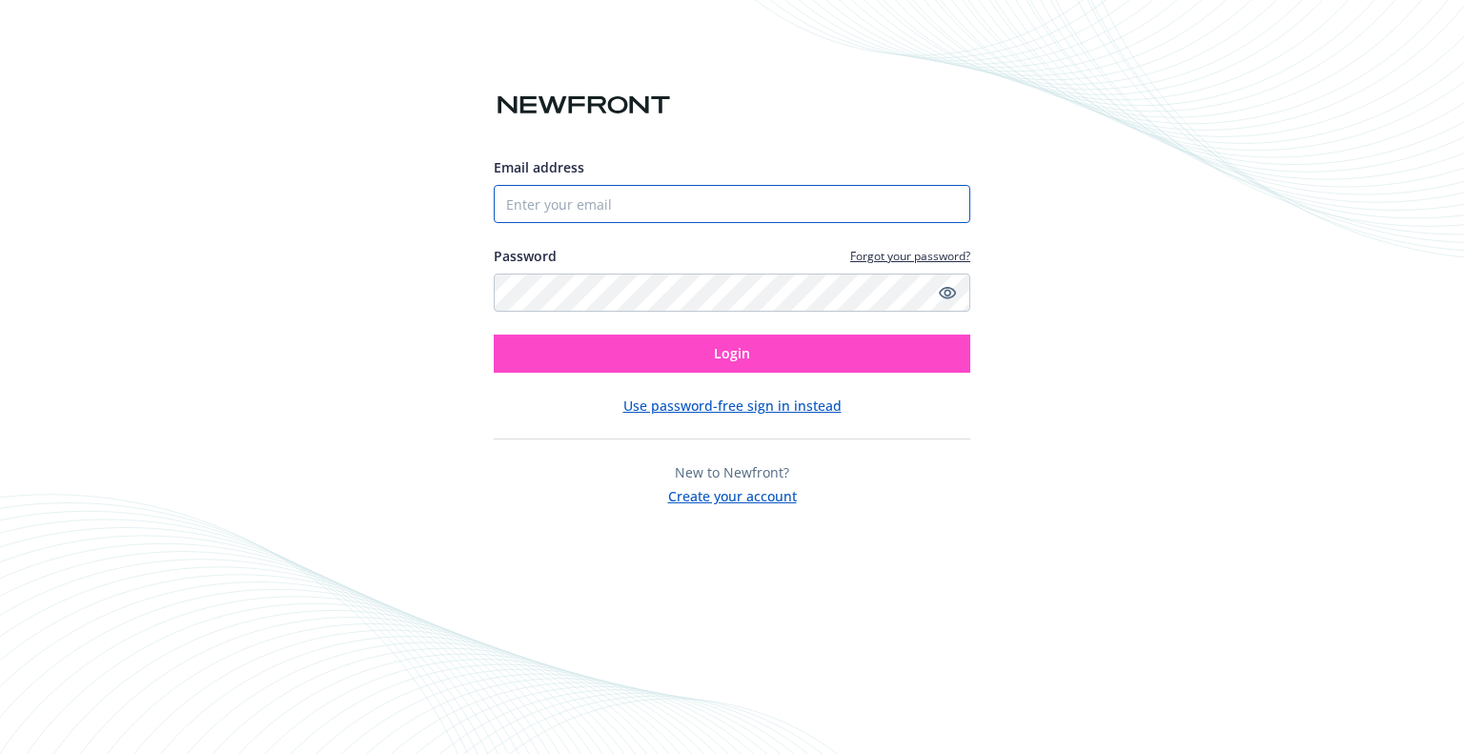
type input "[EMAIL_ADDRESS][PERSON_NAME][DOMAIN_NAME]"
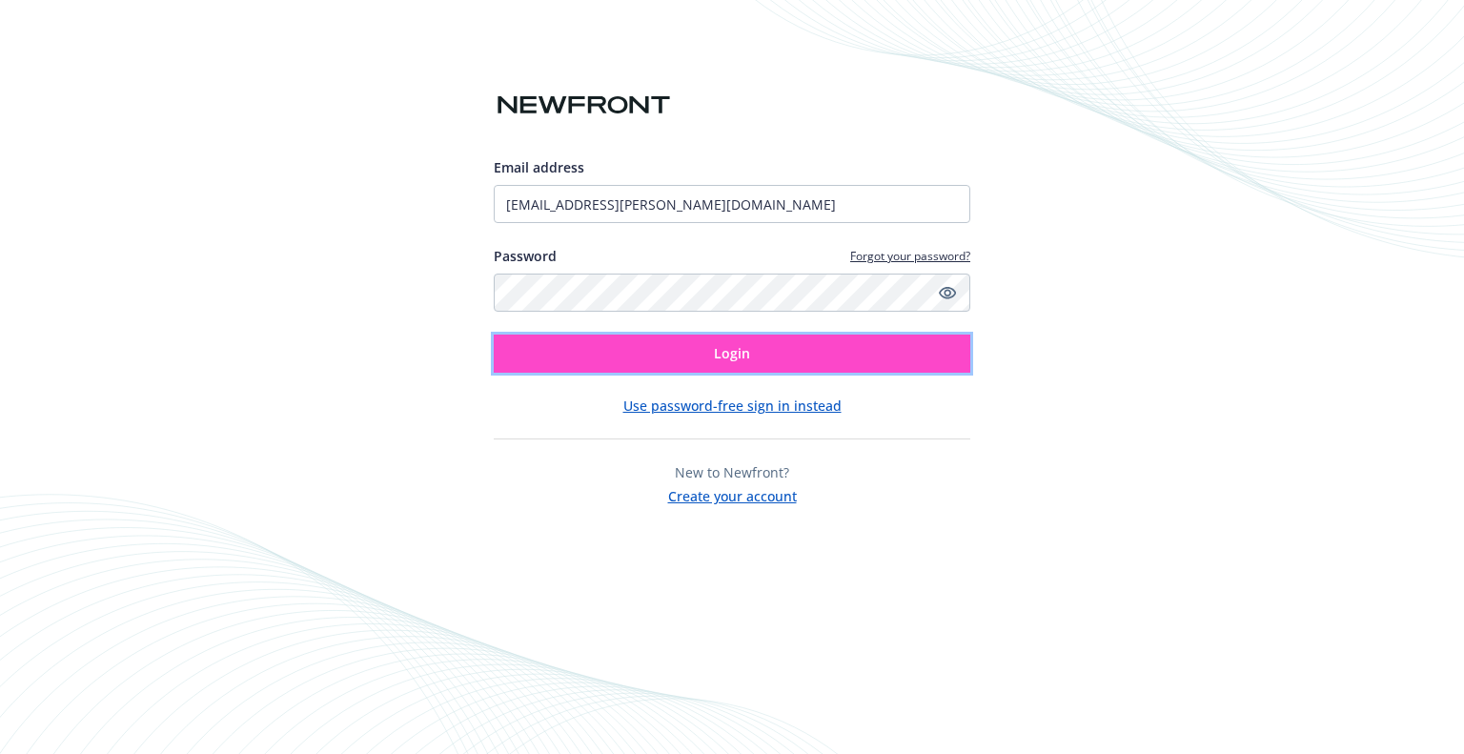
click at [730, 357] on span "Login" at bounding box center [732, 353] width 36 height 18
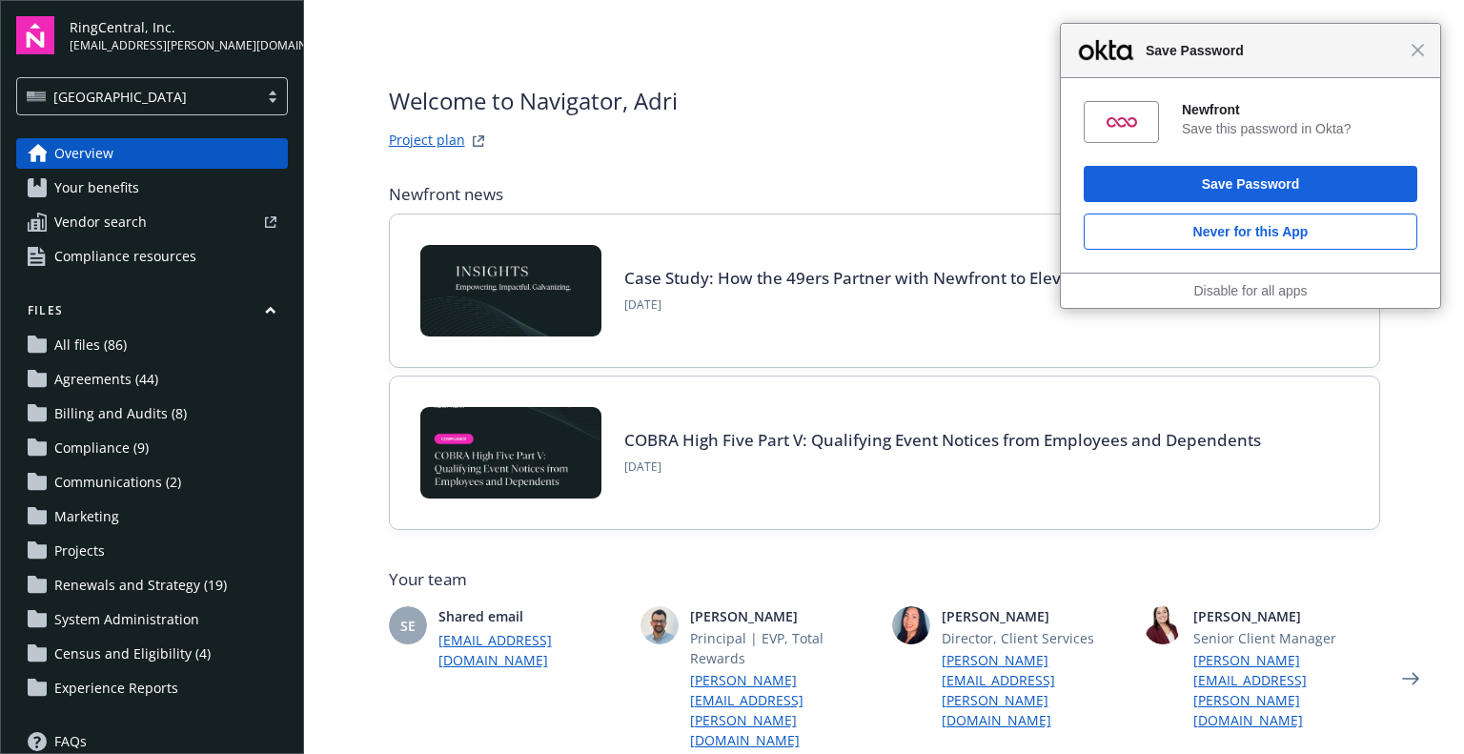
click at [130, 578] on span "Renewals and Strategy (19)" at bounding box center [140, 585] width 173 height 31
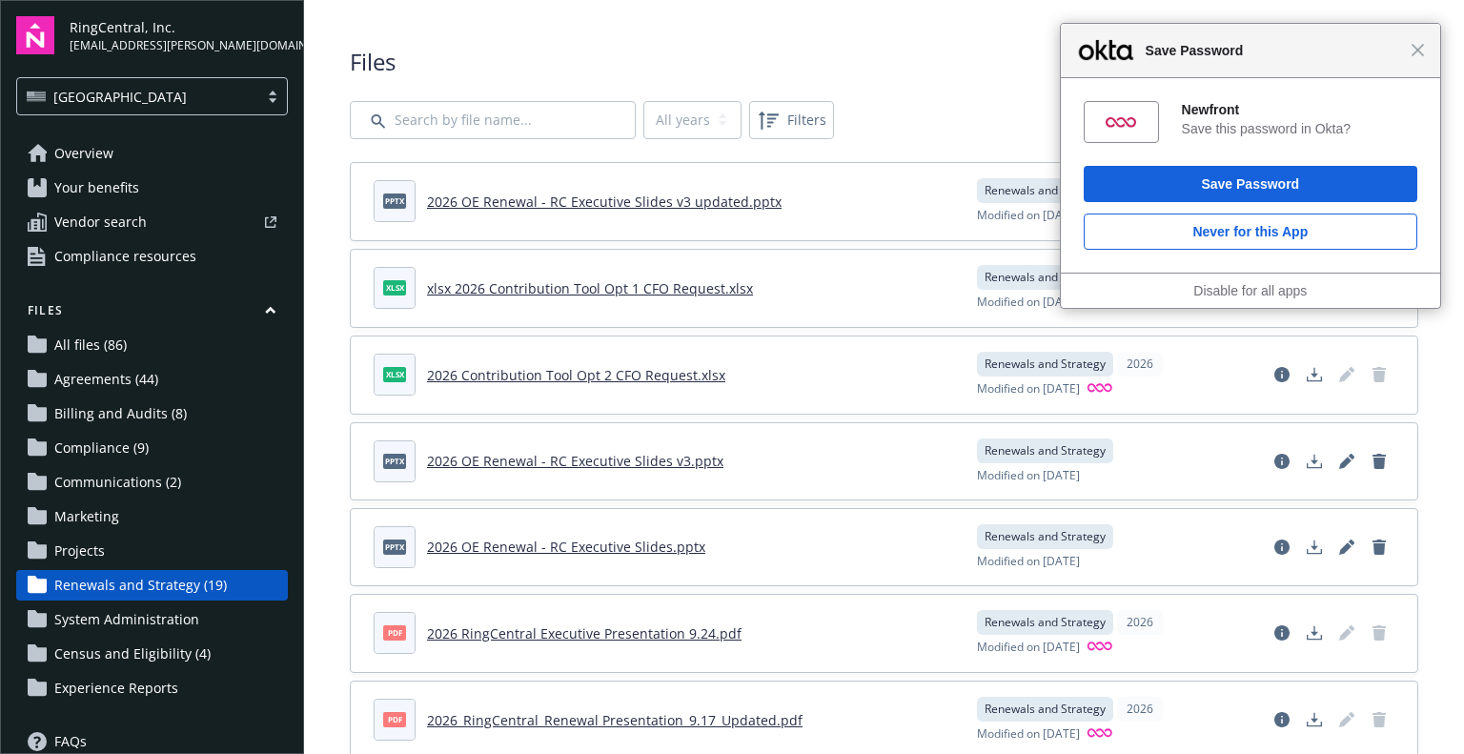
click at [1414, 61] on div "Close Save Password" at bounding box center [1250, 51] width 379 height 54
click at [1418, 58] on div "Close Save Password" at bounding box center [1250, 51] width 380 height 54
click at [1422, 54] on span "Close" at bounding box center [1418, 50] width 14 height 14
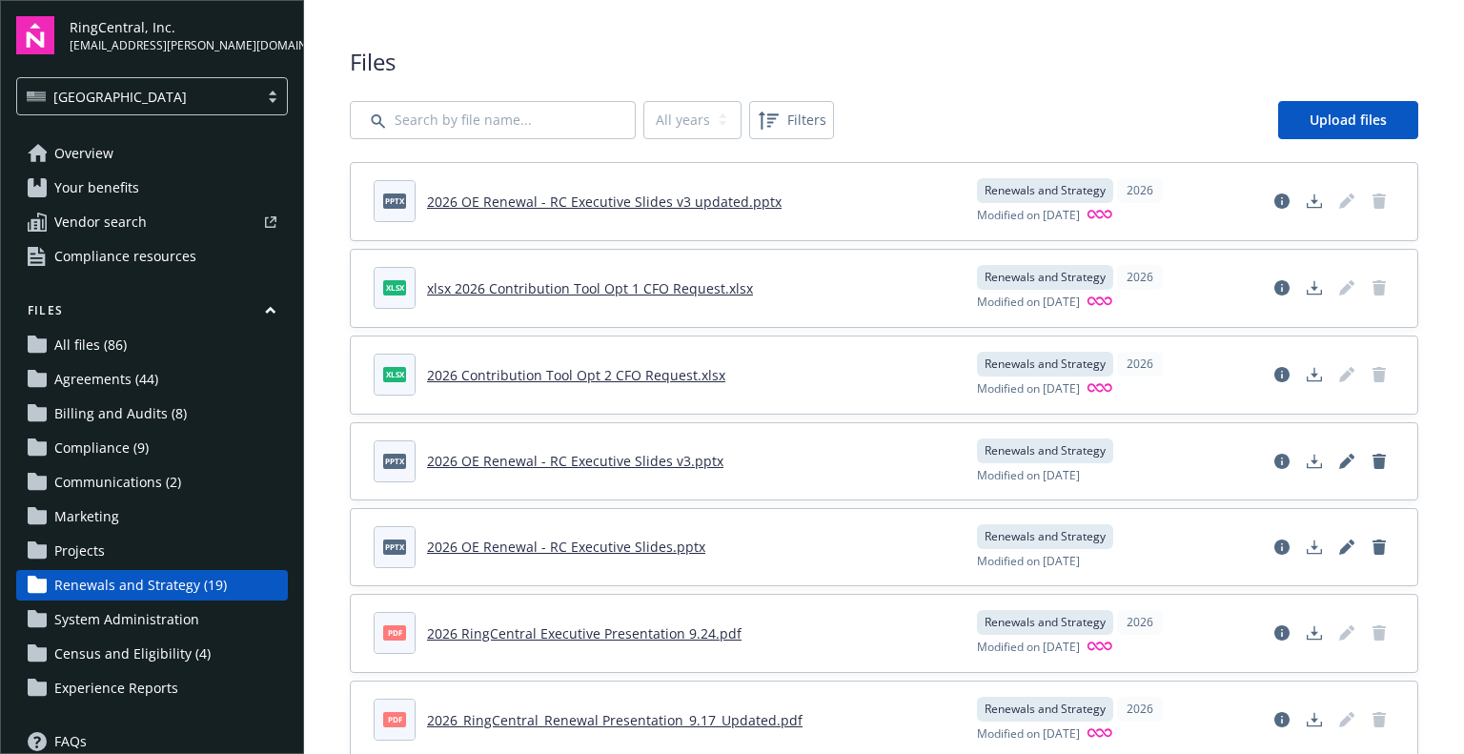
click at [139, 356] on link "All files (86)" at bounding box center [152, 345] width 272 height 31
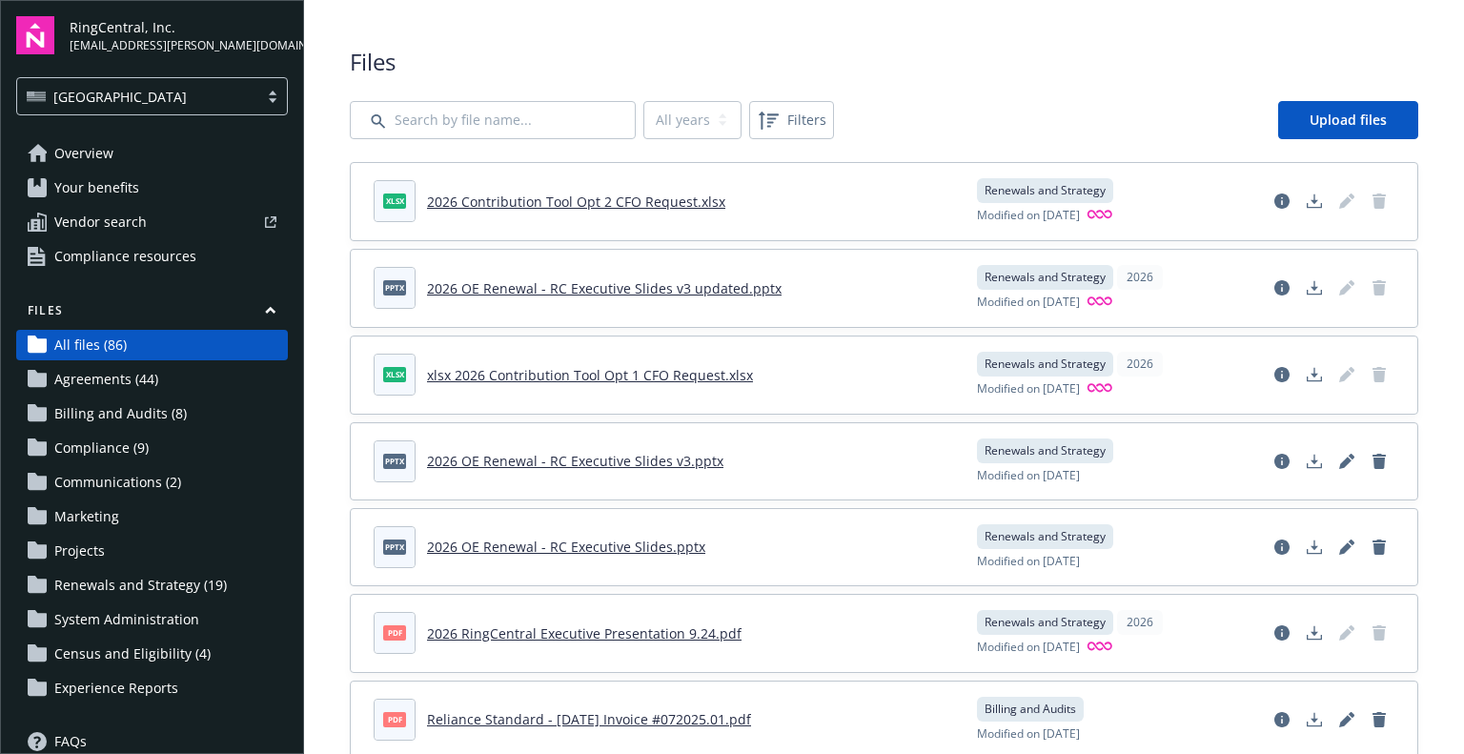
click at [156, 393] on link "Agreements (44)" at bounding box center [152, 379] width 272 height 31
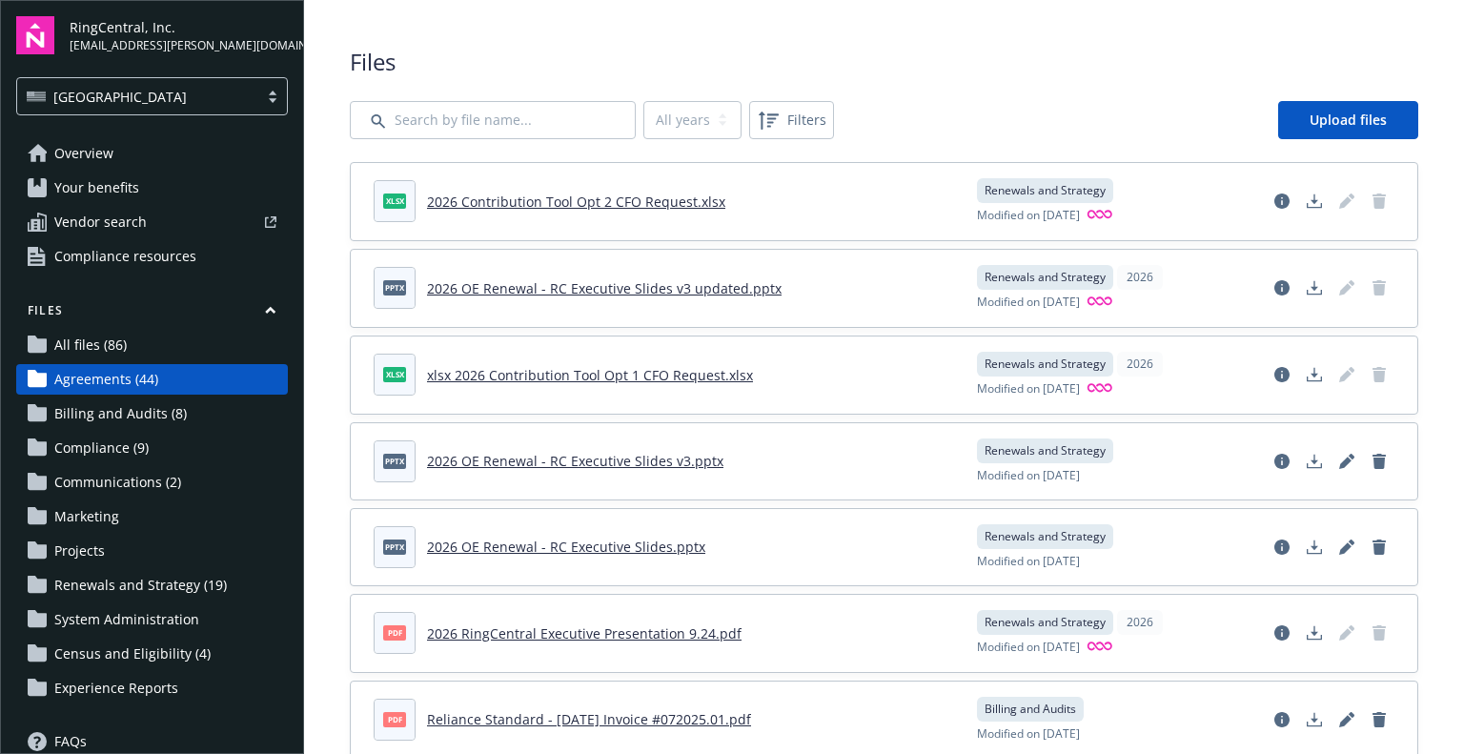
click at [138, 411] on span "Billing and Audits (8)" at bounding box center [120, 413] width 132 height 31
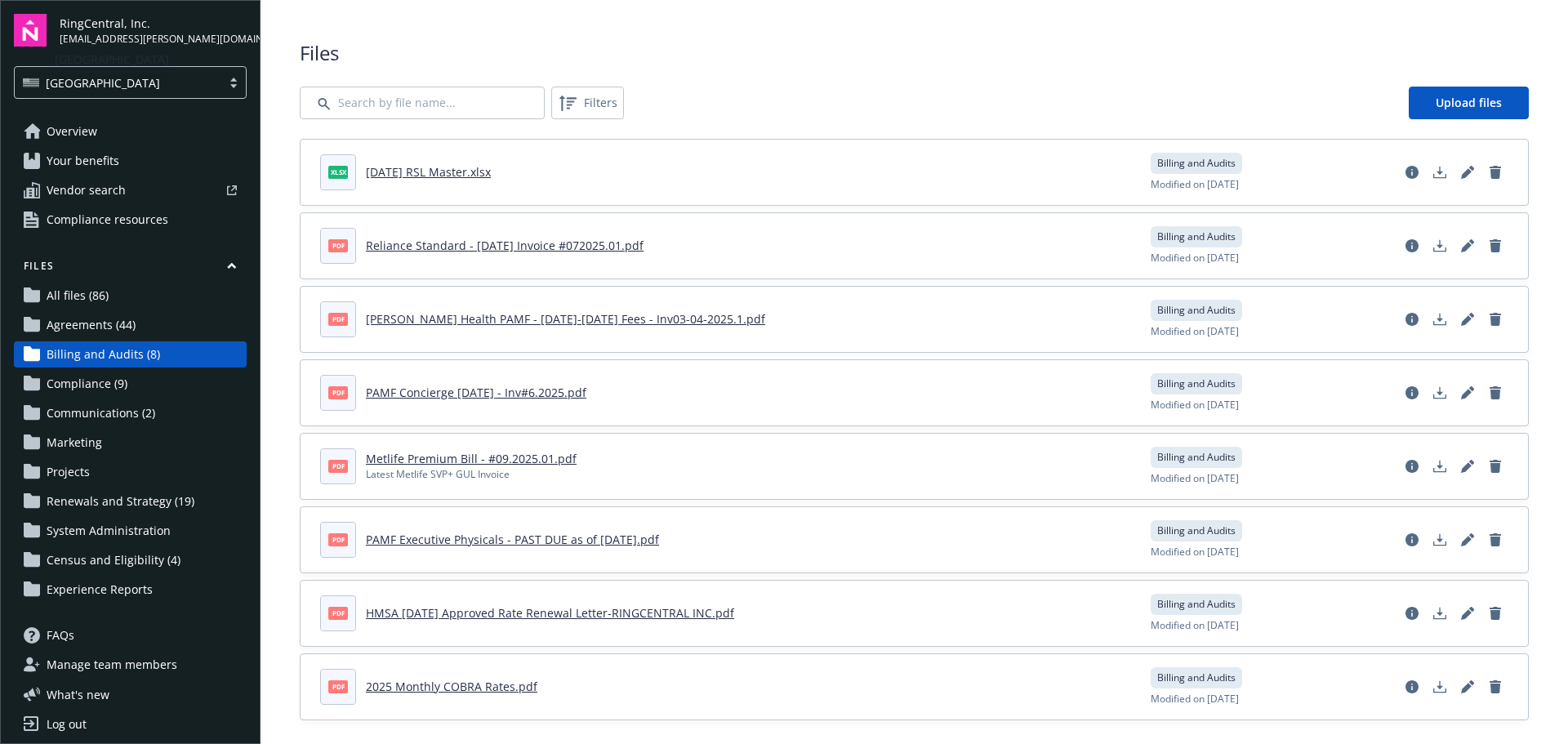
click at [113, 306] on link "All files (86)" at bounding box center [130, 296] width 233 height 27
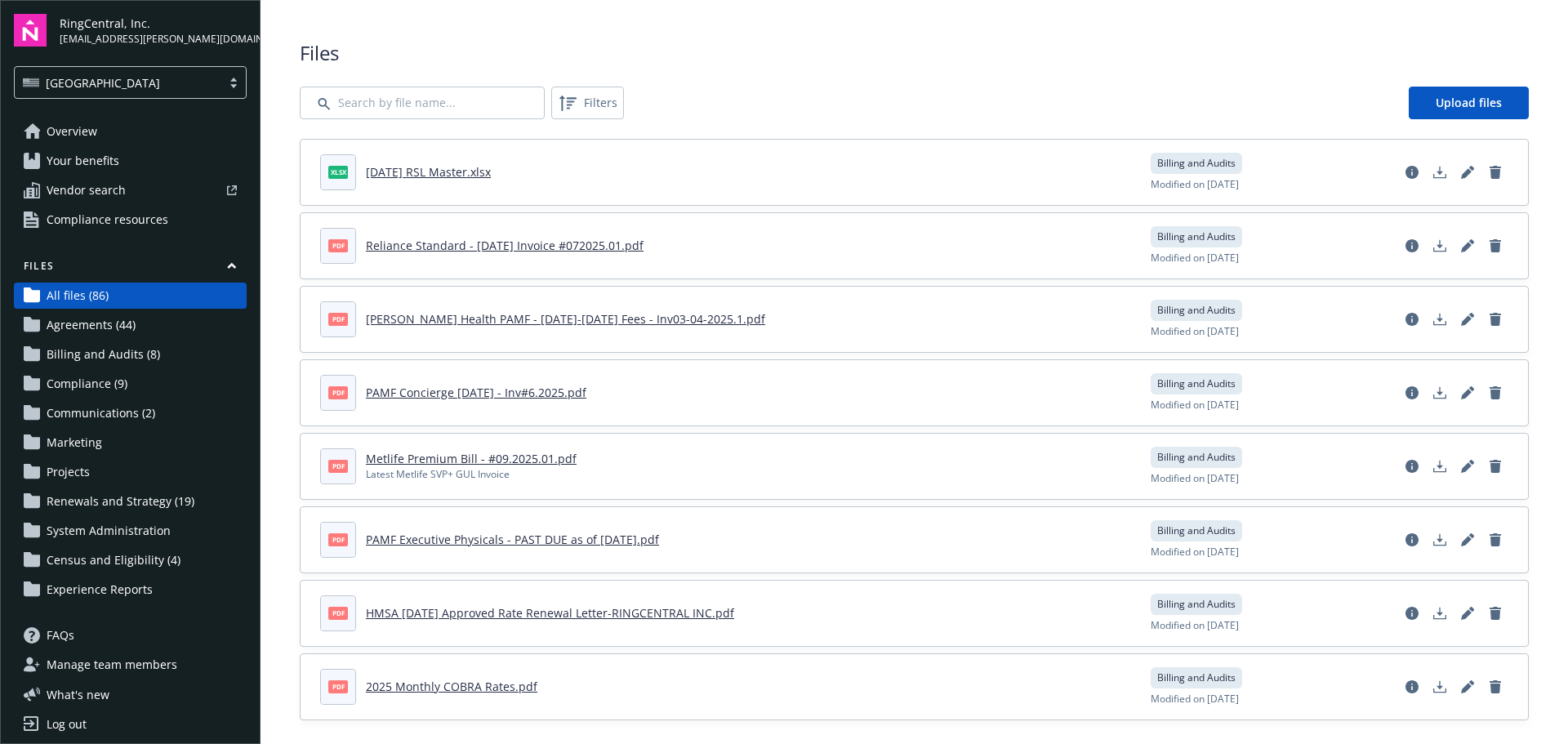
click at [100, 409] on span "Communications (2)" at bounding box center [100, 413] width 109 height 27
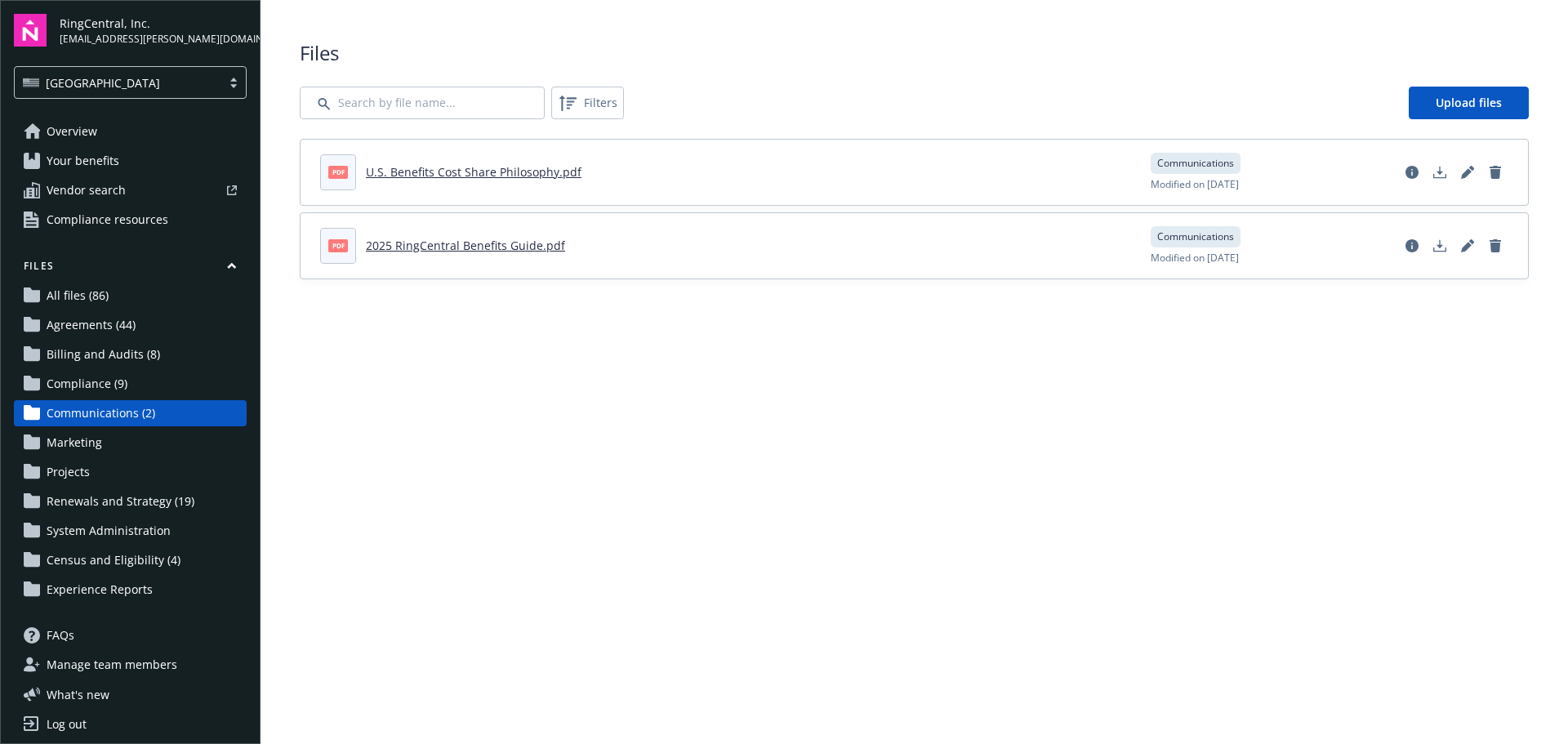
click at [105, 498] on span "Renewals and Strategy (19)" at bounding box center [120, 501] width 148 height 27
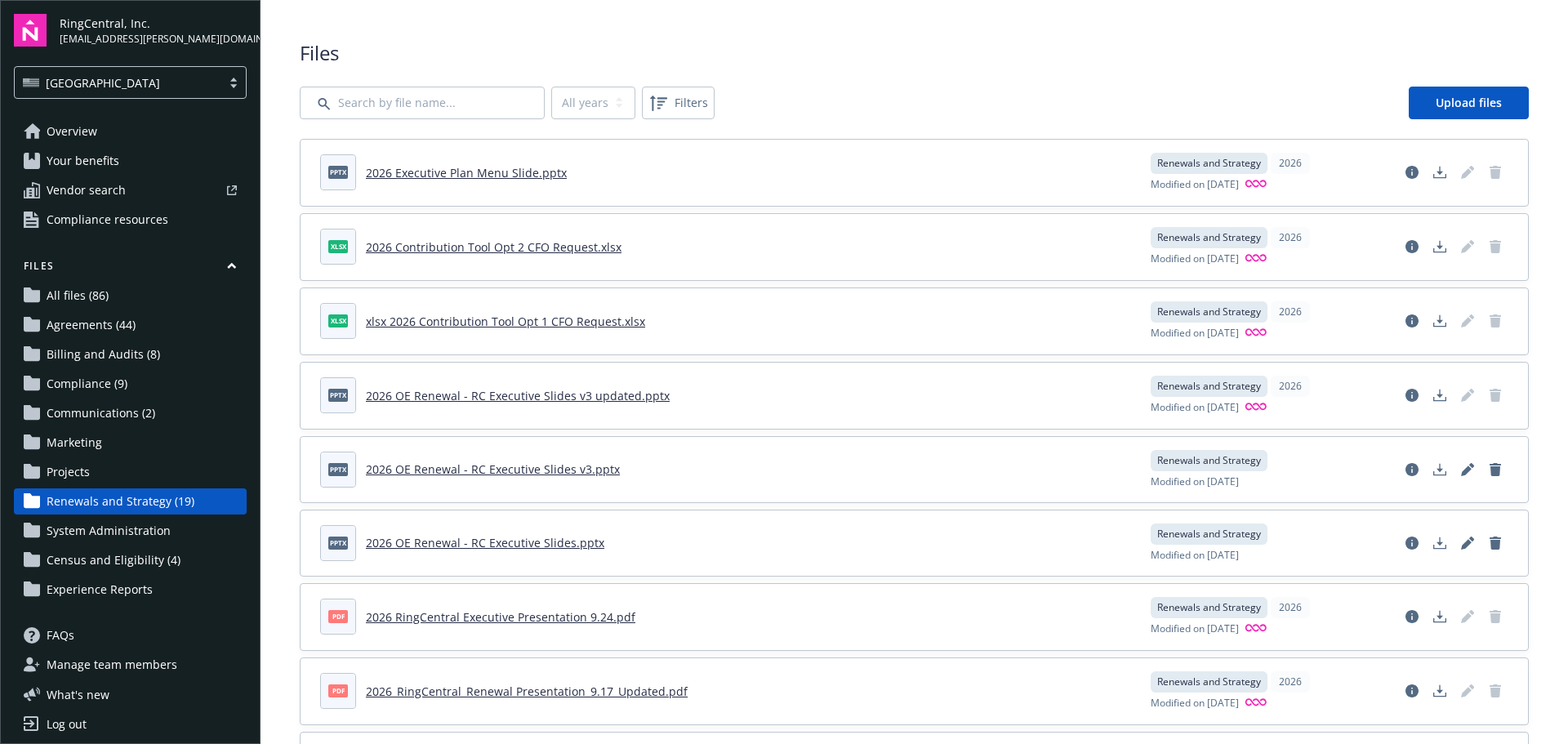
click at [475, 171] on link "2026 Executive Plan Menu Slide.pptx" at bounding box center [466, 173] width 200 height 15
click at [512, 169] on link "2026 Executive Plan Menu Slide.pptx" at bounding box center [466, 173] width 200 height 15
